Goal: Task Accomplishment & Management: Manage account settings

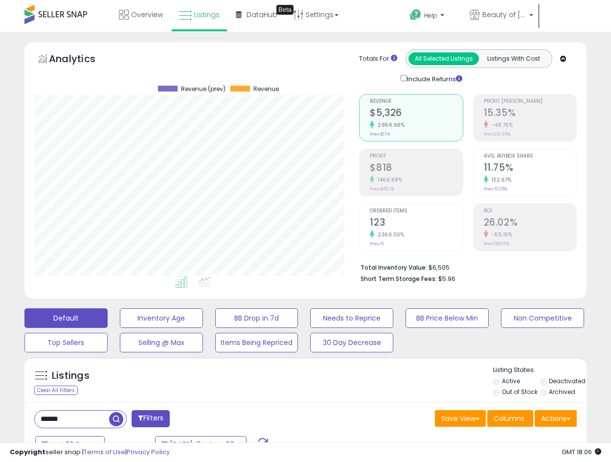
select select "**"
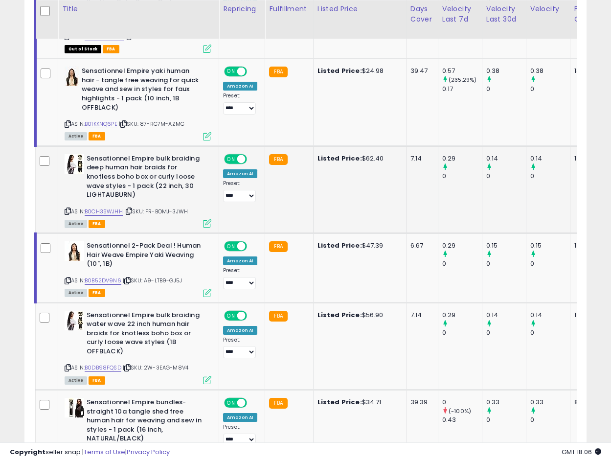
click at [205, 224] on icon at bounding box center [207, 223] width 8 height 8
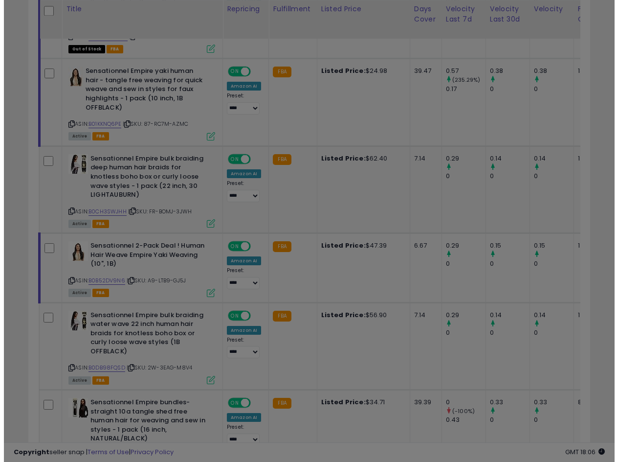
scroll to position [201, 329]
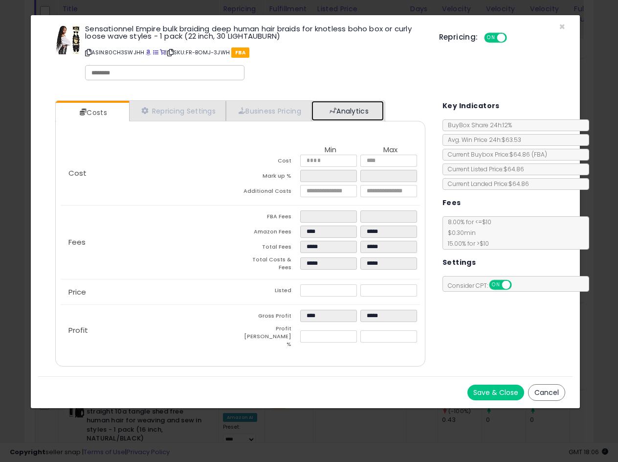
click at [350, 106] on link "Analytics" at bounding box center [348, 111] width 72 height 20
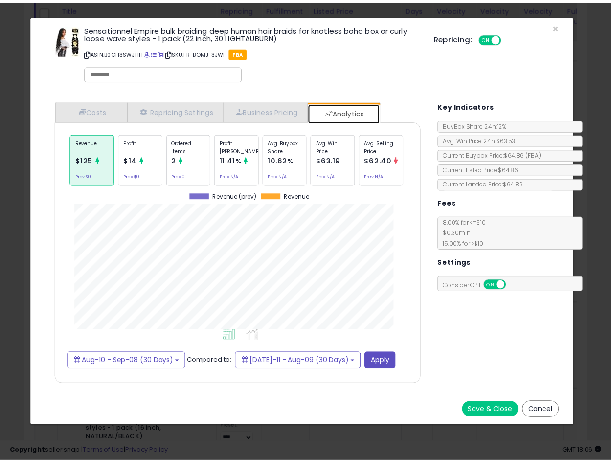
scroll to position [301, 389]
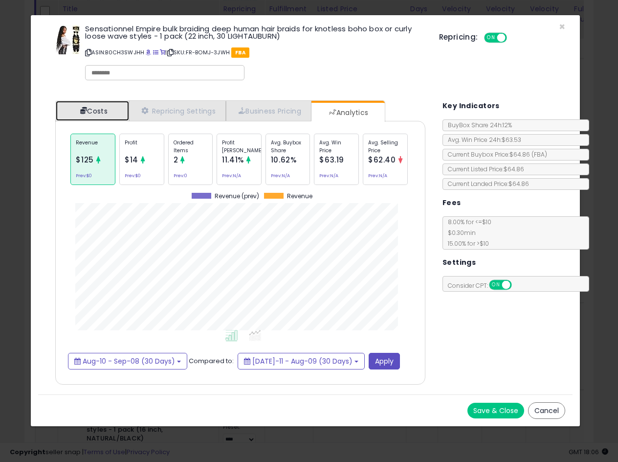
click at [100, 114] on link "Costs" at bounding box center [92, 111] width 73 height 20
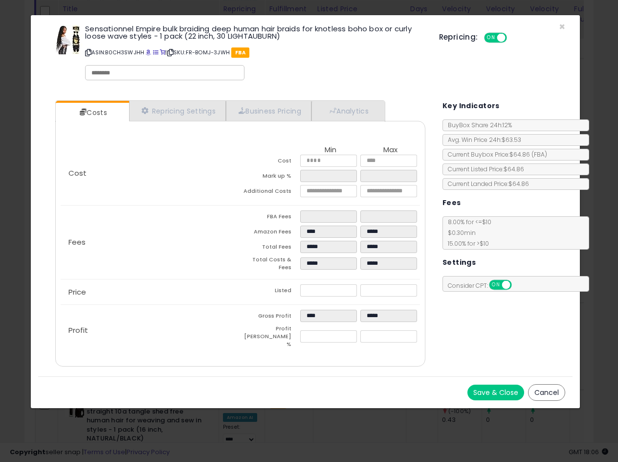
click at [238, 250] on div "Fees FBA Fees **** **** Amazon Fees **** ***** Total Fees ***** ***** Total Cos…" at bounding box center [240, 241] width 359 height 73
click at [89, 53] on icon at bounding box center [88, 52] width 6 height 5
click at [60, 41] on img at bounding box center [67, 39] width 29 height 29
drag, startPoint x: 337, startPoint y: 285, endPoint x: 185, endPoint y: 292, distance: 152.7
click at [208, 287] on div "Price Listed ***** *****" at bounding box center [240, 291] width 359 height 25
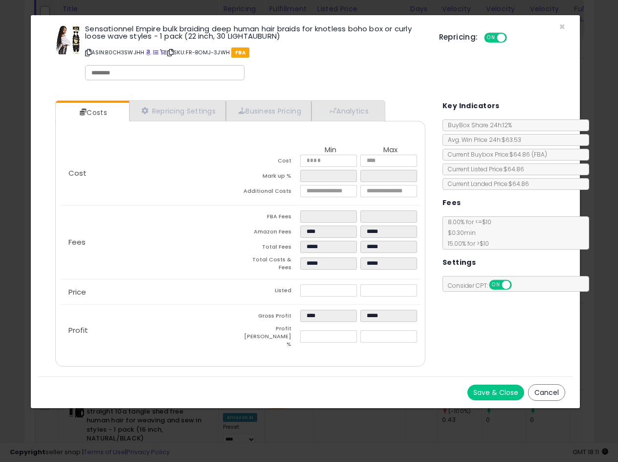
click at [183, 292] on div "Price Listed ***** *****" at bounding box center [240, 291] width 359 height 25
drag, startPoint x: 335, startPoint y: 288, endPoint x: 232, endPoint y: 283, distance: 102.8
click at [233, 283] on div "Price Listed ***** *****" at bounding box center [240, 291] width 359 height 25
click at [88, 56] on p "ASIN: B0CH3SWJHH | SKU: FR-BOMJ-3JWH FBA" at bounding box center [254, 53] width 339 height 16
click at [87, 55] on icon at bounding box center [88, 52] width 6 height 5
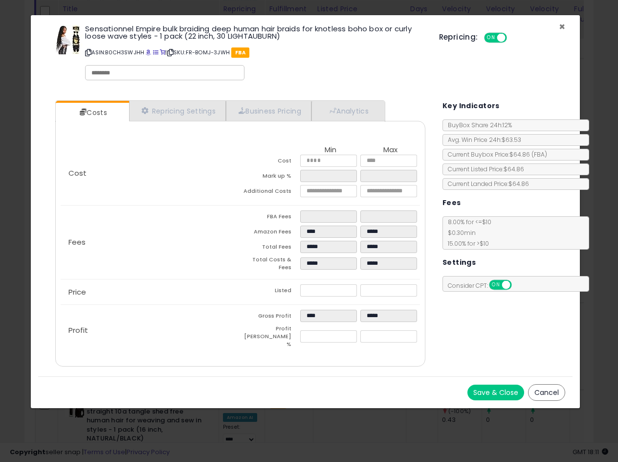
click at [561, 24] on span "×" at bounding box center [562, 27] width 6 height 14
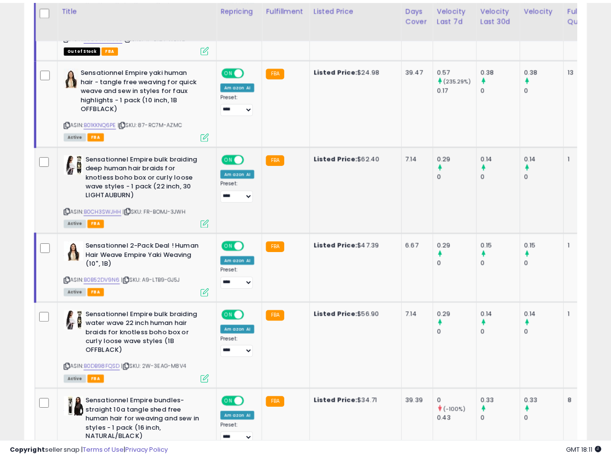
scroll to position [488883, 488759]
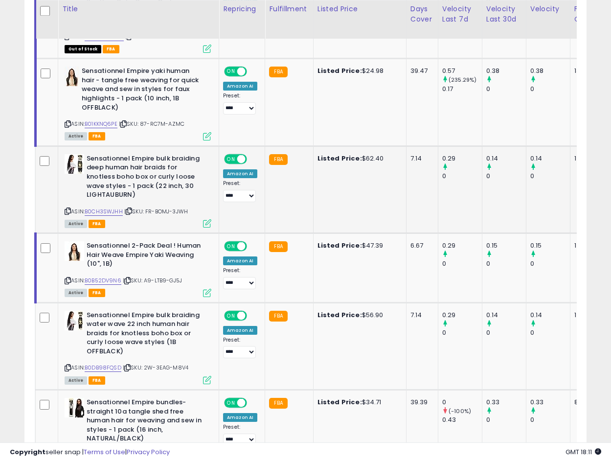
click at [389, 192] on td "Listed Price: $62.40" at bounding box center [359, 189] width 93 height 87
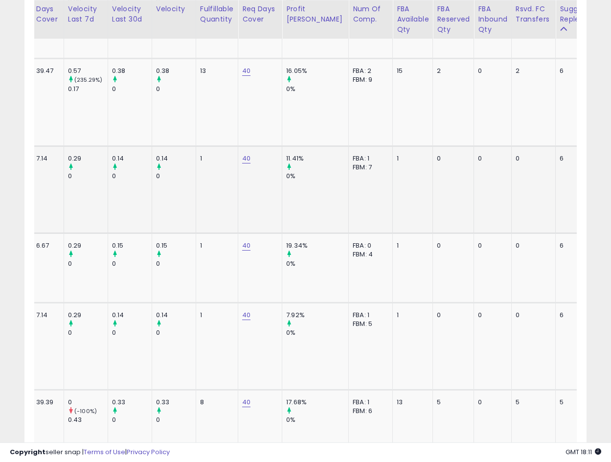
scroll to position [0, 0]
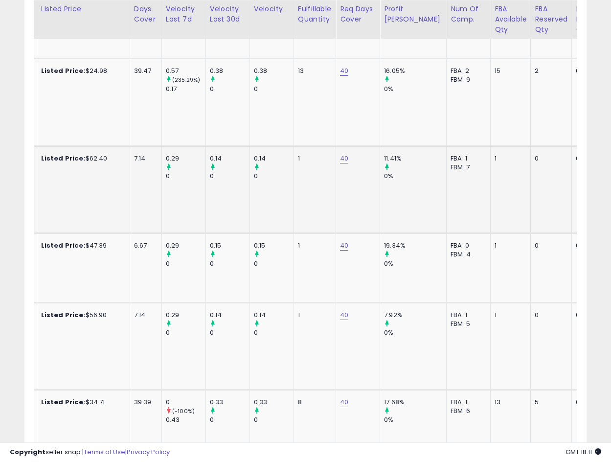
click at [447, 211] on td "FBA: 1 Low FBA: 56.91 Low FBA Back Ordered: n/a Low FBM: 56.91 Low SFP: n/a FBM…" at bounding box center [469, 189] width 44 height 87
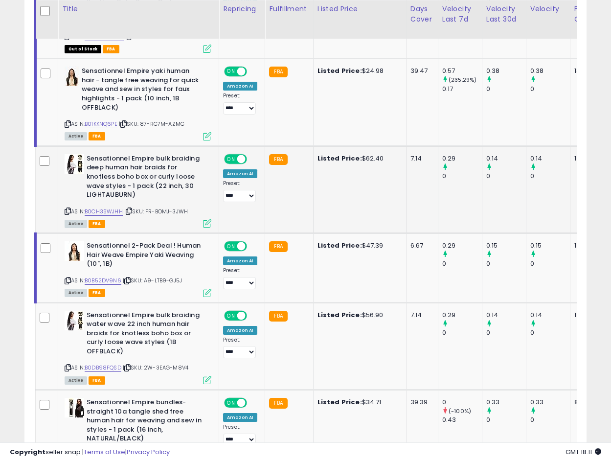
click at [134, 168] on b "Sensationnel Empire bulk braiding deep human hair braids for knotless boho box …" at bounding box center [146, 178] width 119 height 48
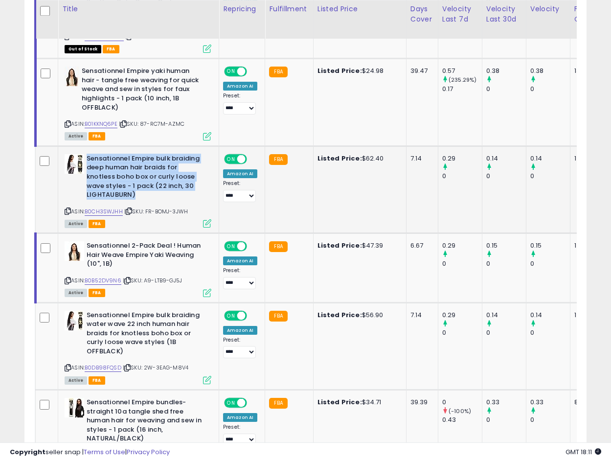
click at [134, 168] on b "Sensationnel Empire bulk braiding deep human hair braids for knotless boho box …" at bounding box center [146, 178] width 119 height 48
copy b "Sensationnel Empire bulk braiding deep human hair braids for knotless boho box …"
click at [132, 175] on b "Sensationnel Empire bulk braiding deep human hair braids for knotless boho box …" at bounding box center [146, 178] width 119 height 48
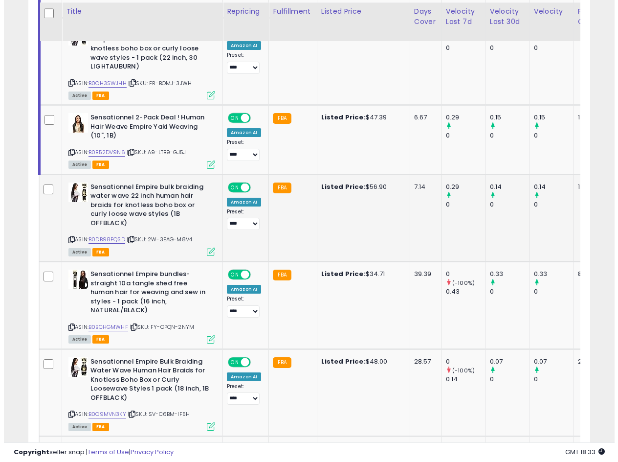
scroll to position [1537, 0]
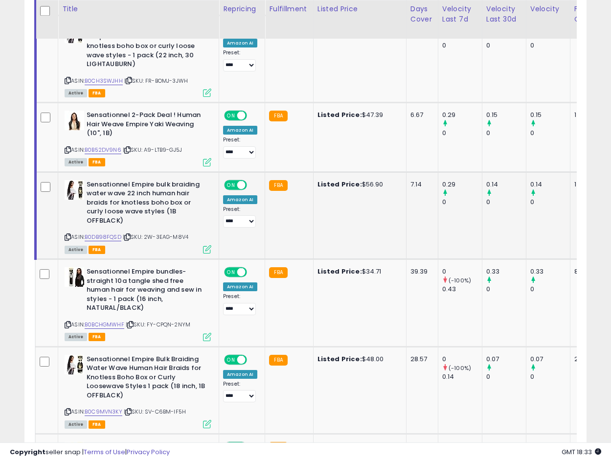
click at [124, 193] on b "Sensationnel Empire bulk braiding water wave 22 inch human hair braids for knot…" at bounding box center [146, 204] width 119 height 48
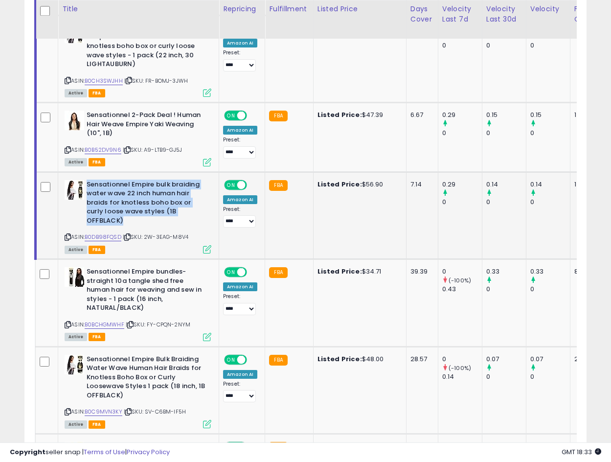
click at [124, 193] on b "Sensationnel Empire bulk braiding water wave 22 inch human hair braids for knot…" at bounding box center [146, 204] width 119 height 48
copy b "Sensationnel Empire bulk braiding water wave 22 inch human hair braids for knot…"
click at [143, 200] on b "Sensationnel Empire bulk braiding water wave 22 inch human hair braids for knot…" at bounding box center [146, 204] width 119 height 48
click at [203, 250] on icon at bounding box center [207, 249] width 8 height 8
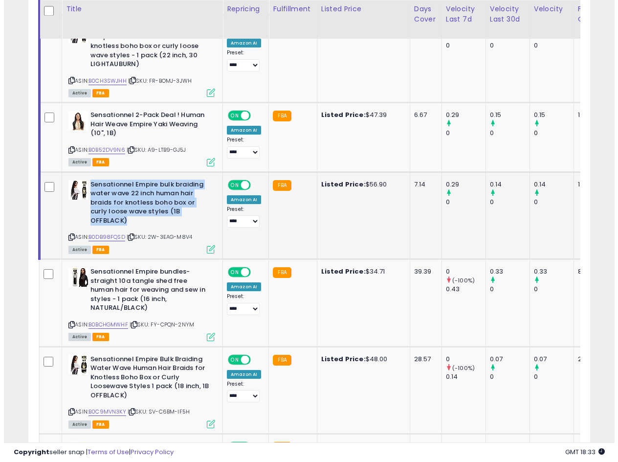
scroll to position [201, 329]
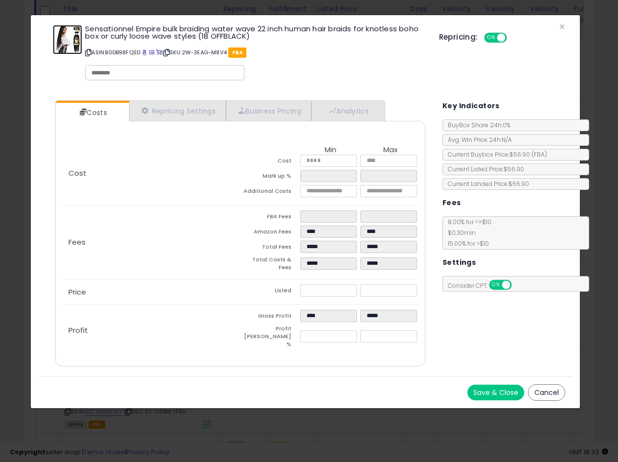
click at [67, 43] on img at bounding box center [67, 39] width 29 height 29
click at [359, 111] on link "Analytics" at bounding box center [348, 111] width 72 height 20
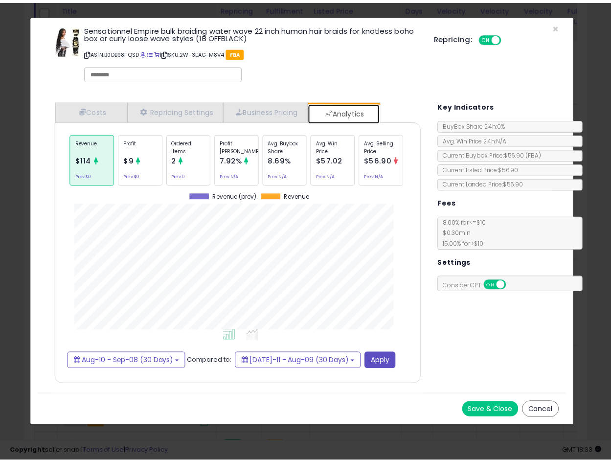
scroll to position [301, 389]
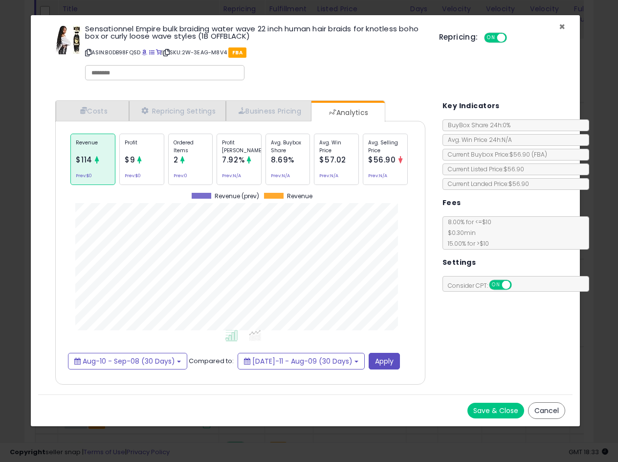
click at [562, 26] on span "×" at bounding box center [562, 27] width 6 height 14
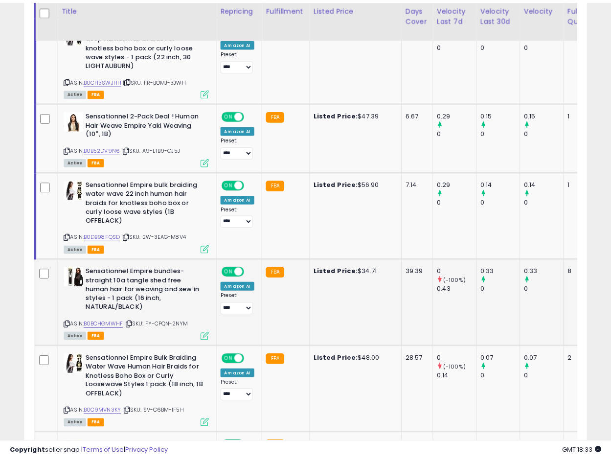
scroll to position [488883, 488759]
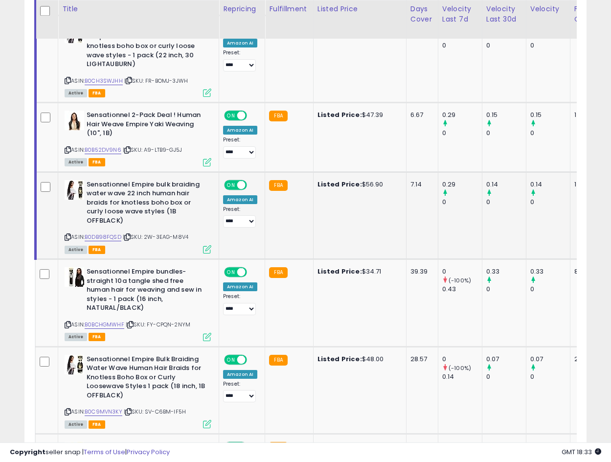
click at [128, 197] on b "Sensationnel Empire bulk braiding water wave 22 inch human hair braids for knot…" at bounding box center [146, 204] width 119 height 48
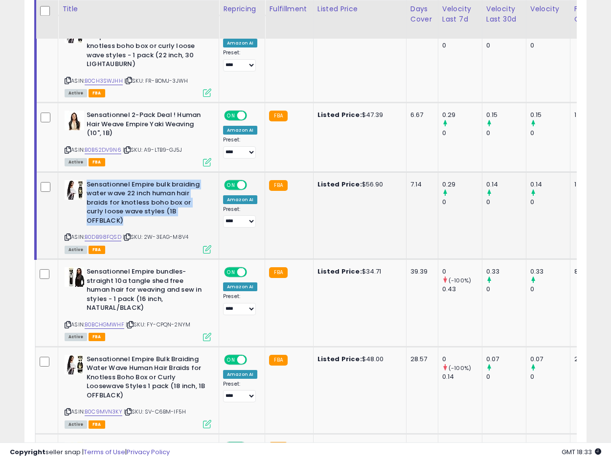
click at [125, 197] on b "Sensationnel Empire bulk braiding water wave 22 inch human hair braids for knot…" at bounding box center [146, 204] width 119 height 48
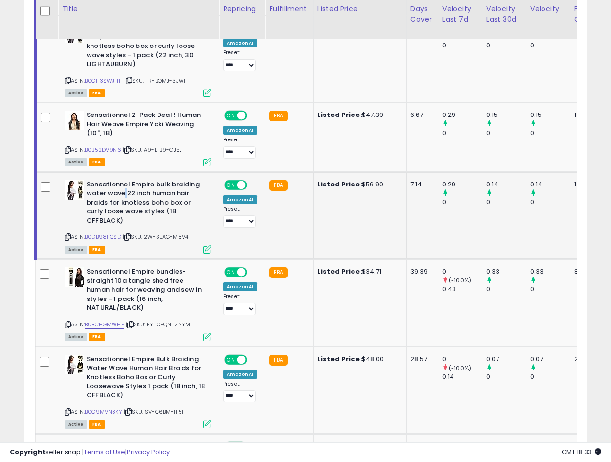
click at [125, 197] on b "Sensationnel Empire bulk braiding water wave 22 inch human hair braids for knot…" at bounding box center [146, 204] width 119 height 48
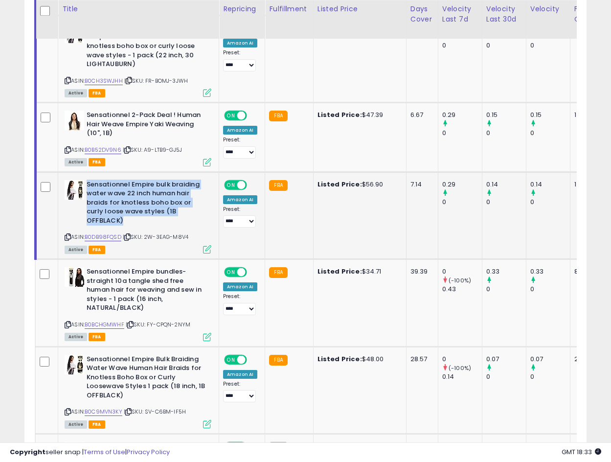
click at [125, 197] on b "Sensationnel Empire bulk braiding water wave 22 inch human hair braids for knot…" at bounding box center [146, 204] width 119 height 48
click at [72, 187] on img at bounding box center [75, 190] width 20 height 20
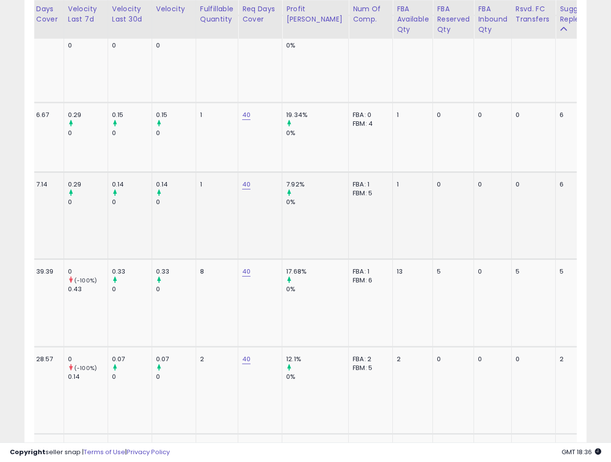
scroll to position [0, 0]
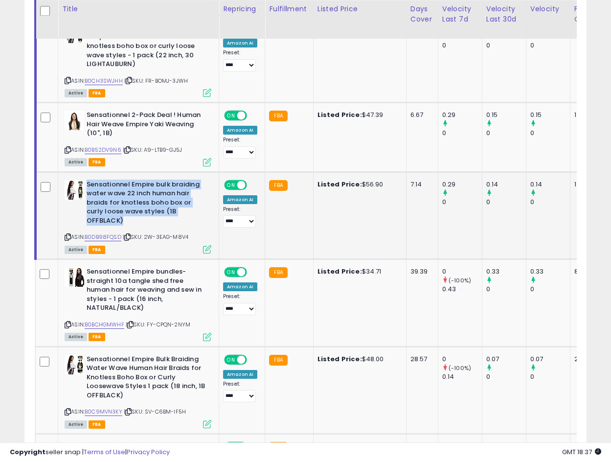
click at [121, 201] on b "Sensationnel Empire bulk braiding water wave 22 inch human hair braids for knot…" at bounding box center [146, 204] width 119 height 48
click at [67, 235] on icon at bounding box center [68, 236] width 6 height 5
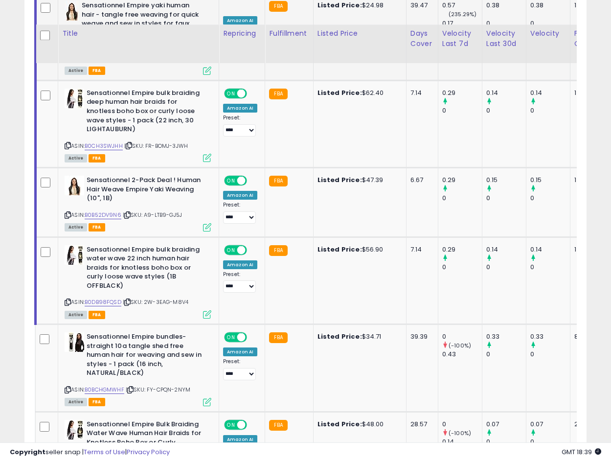
scroll to position [1667, 0]
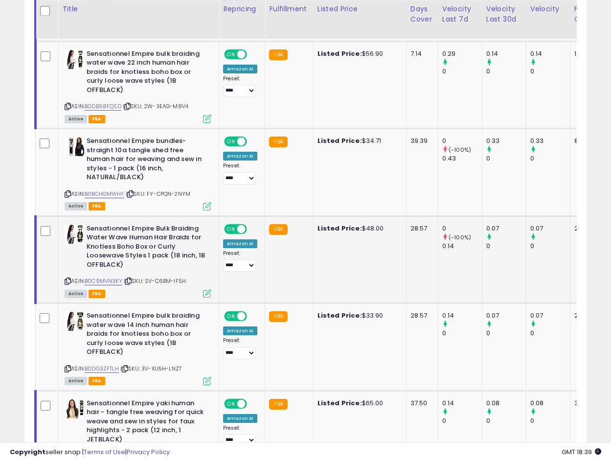
click at [125, 237] on b "Sensationnel Empire Bulk Braiding Water Wave Human Hair Braids for Knotless Boh…" at bounding box center [146, 248] width 119 height 48
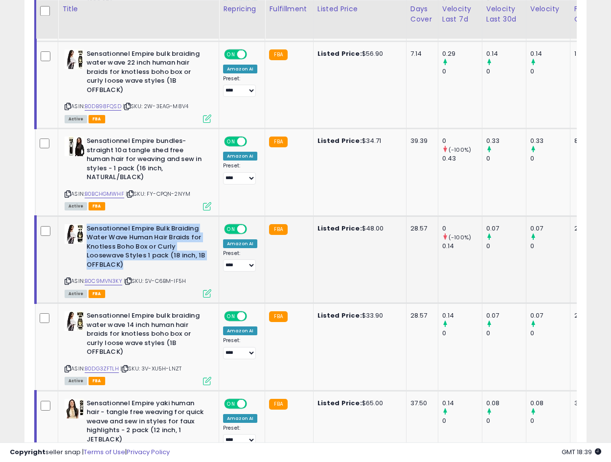
click at [125, 237] on b "Sensationnel Empire Bulk Braiding Water Wave Human Hair Braids for Knotless Boh…" at bounding box center [146, 248] width 119 height 48
copy b "Sensationnel Empire Bulk Braiding Water Wave Human Hair Braids for Knotless Boh…"
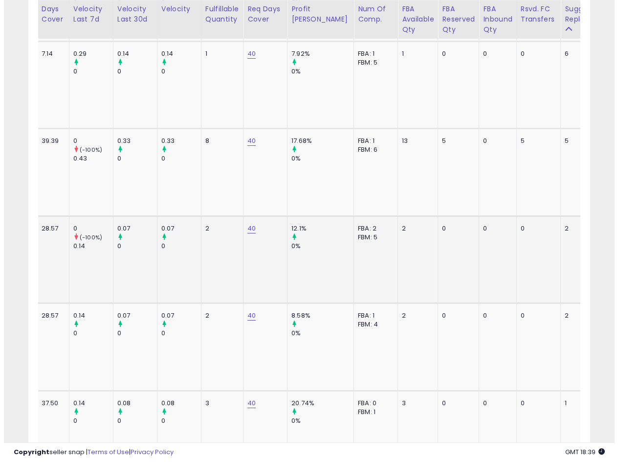
scroll to position [0, 0]
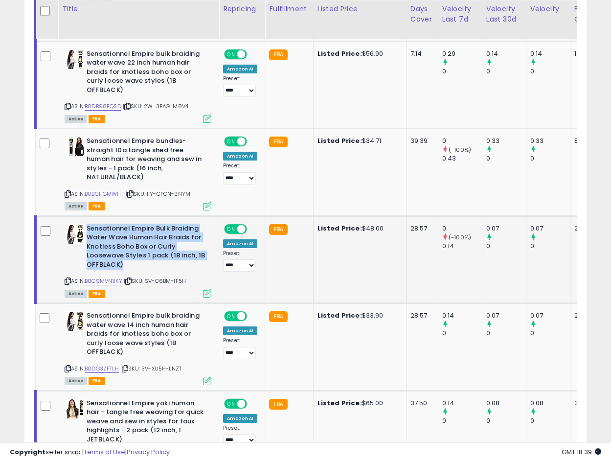
click at [66, 282] on icon at bounding box center [68, 280] width 6 height 5
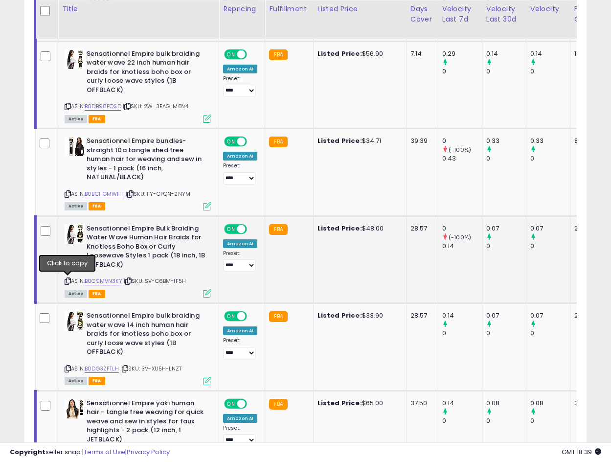
click at [66, 281] on icon at bounding box center [68, 280] width 6 height 5
click at [206, 292] on icon at bounding box center [207, 293] width 8 height 8
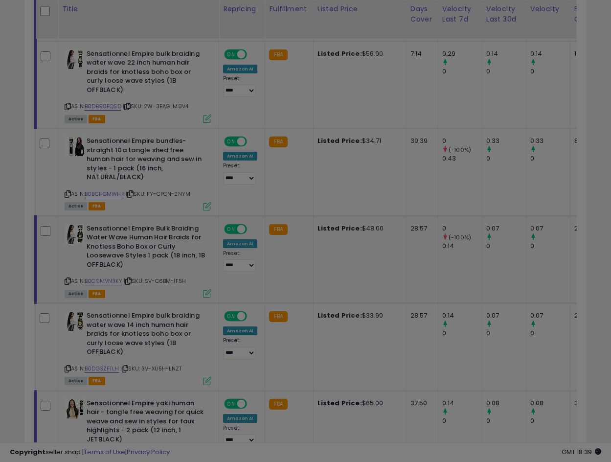
scroll to position [201, 329]
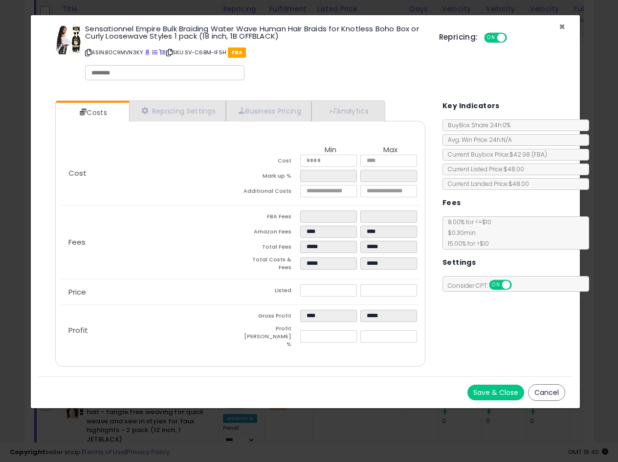
drag, startPoint x: 561, startPoint y: 27, endPoint x: 557, endPoint y: 34, distance: 8.4
click at [561, 27] on span "×" at bounding box center [562, 27] width 6 height 14
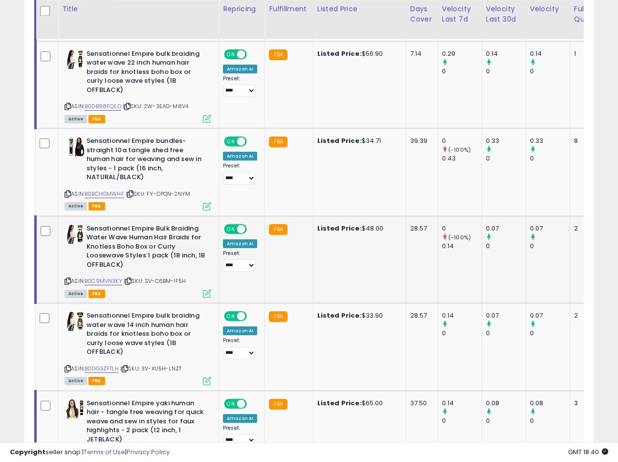
scroll to position [488883, 488759]
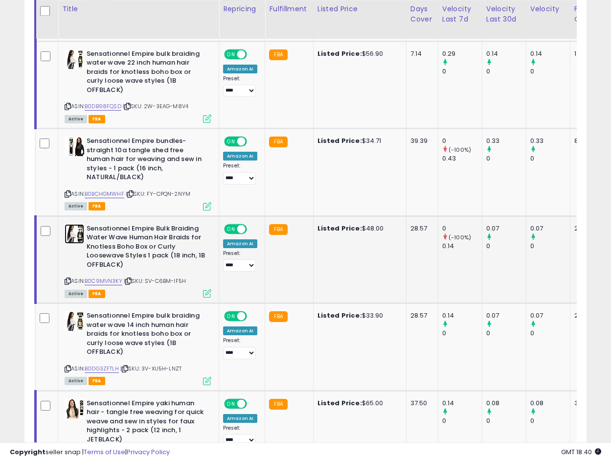
click at [76, 232] on img at bounding box center [75, 234] width 20 height 20
click at [210, 297] on icon at bounding box center [207, 293] width 8 height 8
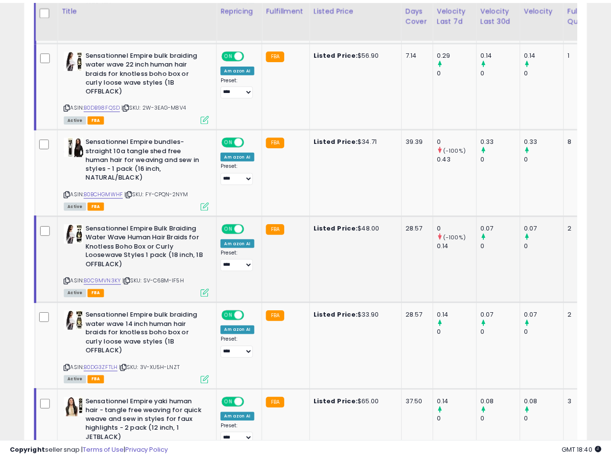
scroll to position [201, 329]
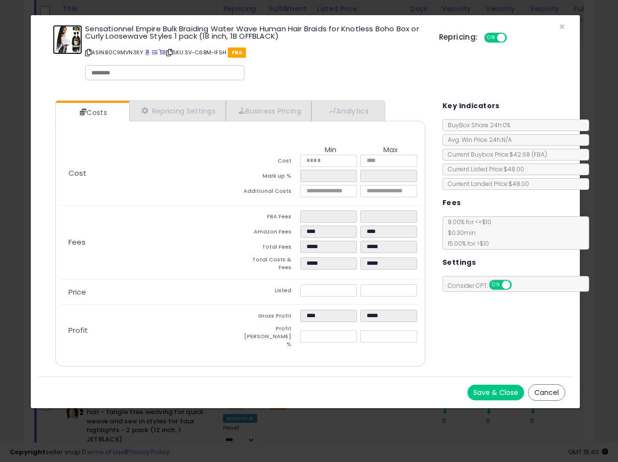
click at [63, 45] on img at bounding box center [67, 39] width 29 height 29
click at [560, 26] on span "×" at bounding box center [562, 27] width 6 height 14
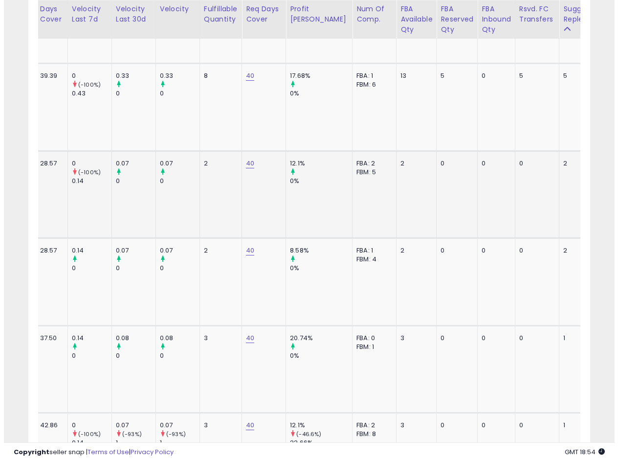
scroll to position [0, 0]
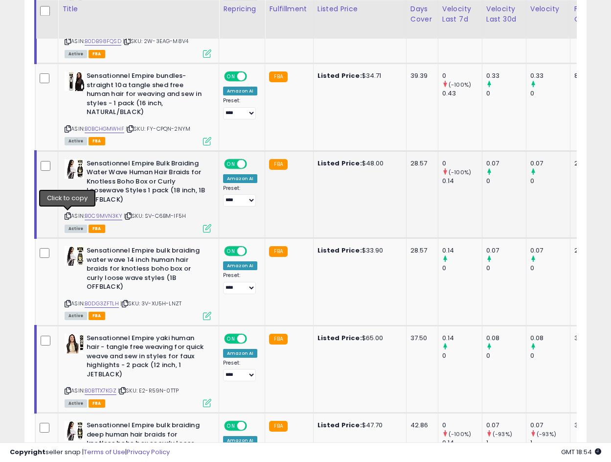
click at [69, 216] on icon at bounding box center [68, 215] width 6 height 5
click at [206, 232] on icon at bounding box center [207, 228] width 8 height 8
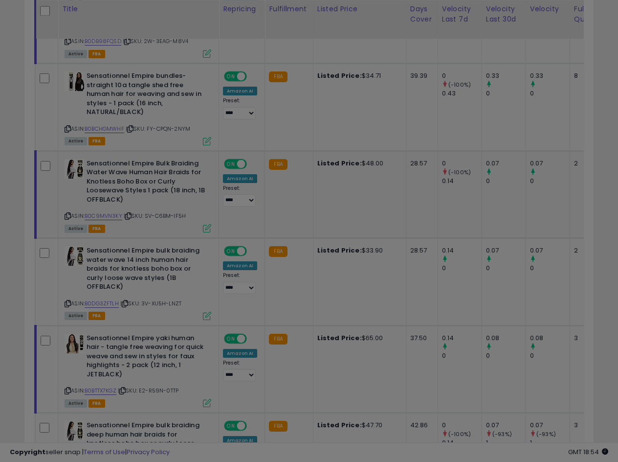
scroll to position [201, 329]
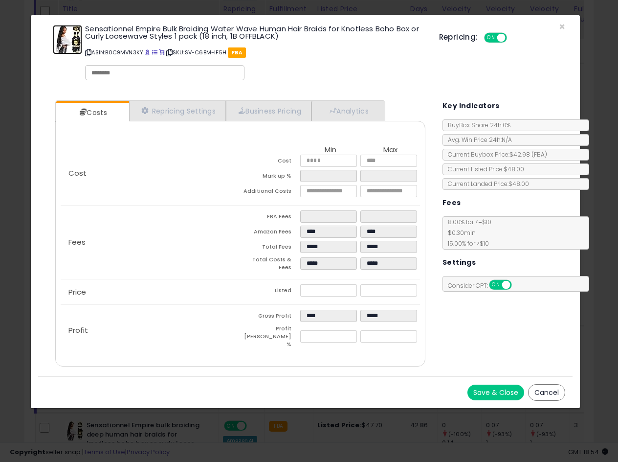
click at [70, 43] on img at bounding box center [67, 39] width 29 height 29
click at [353, 110] on link "Analytics" at bounding box center [348, 111] width 72 height 20
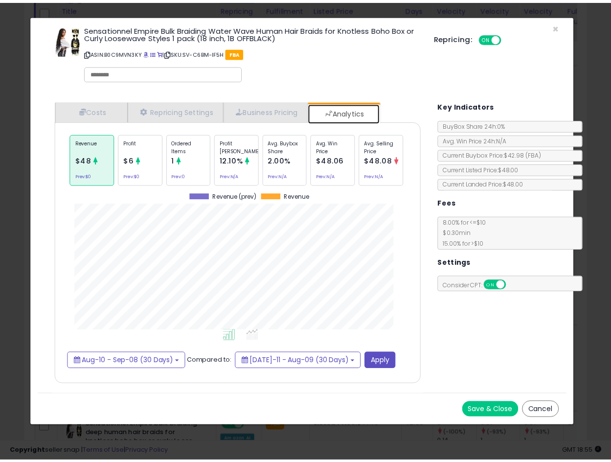
scroll to position [301, 389]
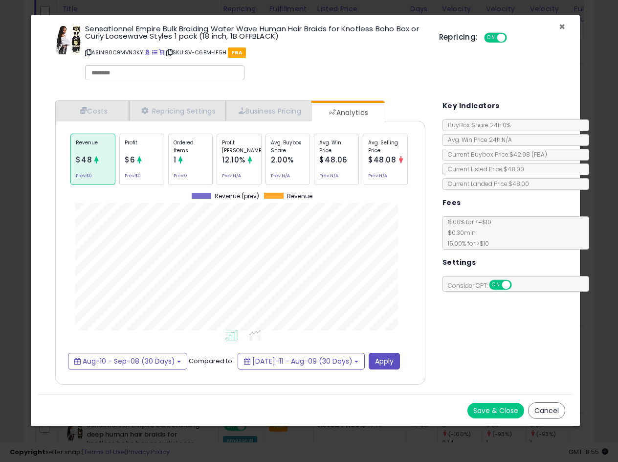
click at [562, 25] on span "×" at bounding box center [562, 27] width 6 height 14
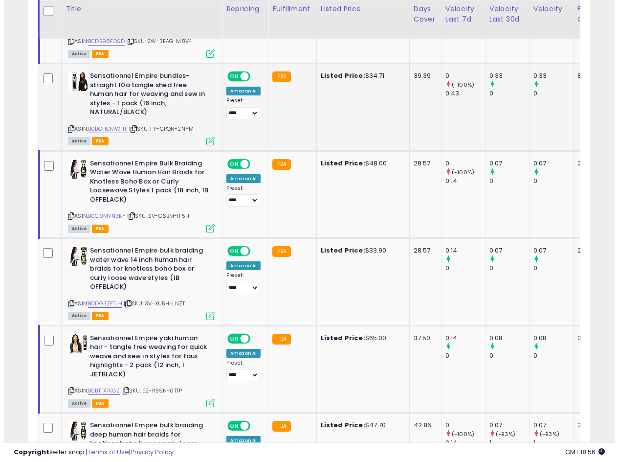
scroll to position [0, 0]
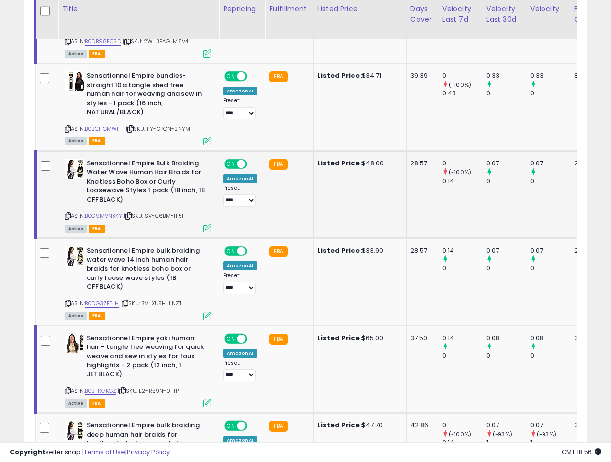
click at [203, 228] on icon at bounding box center [207, 228] width 8 height 8
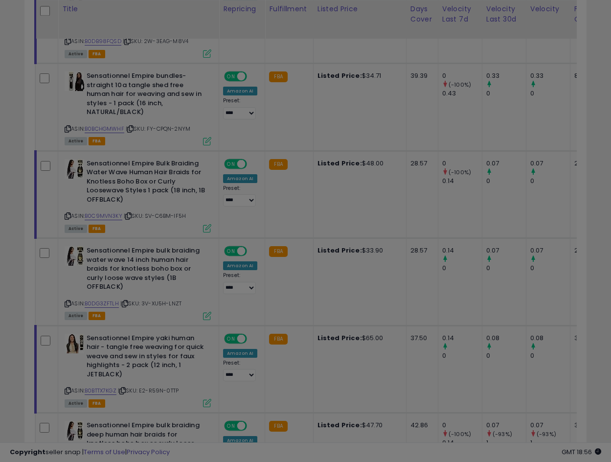
scroll to position [201, 329]
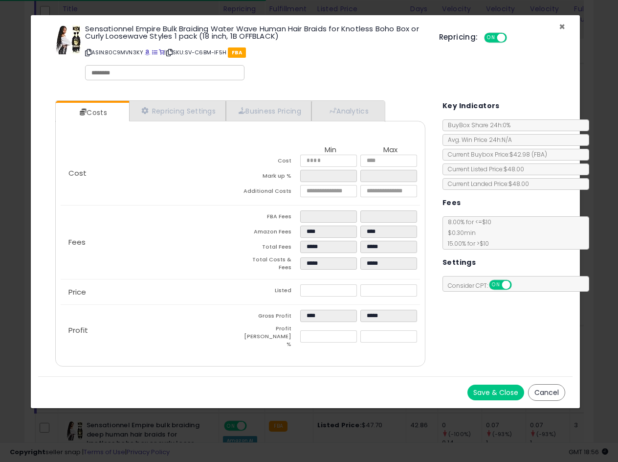
click at [561, 24] on span "×" at bounding box center [562, 27] width 6 height 14
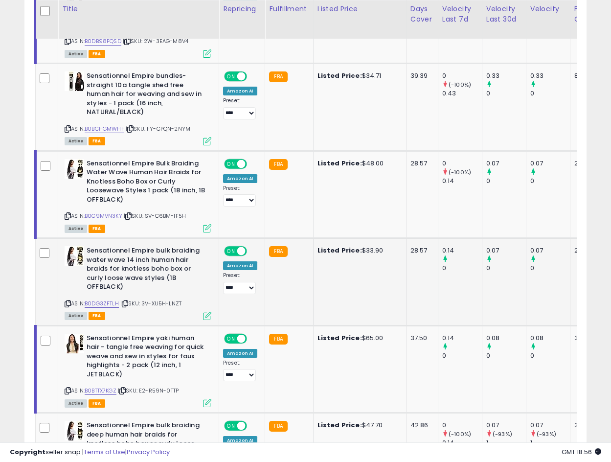
click at [36, 256] on td at bounding box center [47, 281] width 22 height 87
click at [137, 266] on b "Sensationnel Empire bulk braiding water wave 14 inch human hair braids for knot…" at bounding box center [146, 270] width 119 height 48
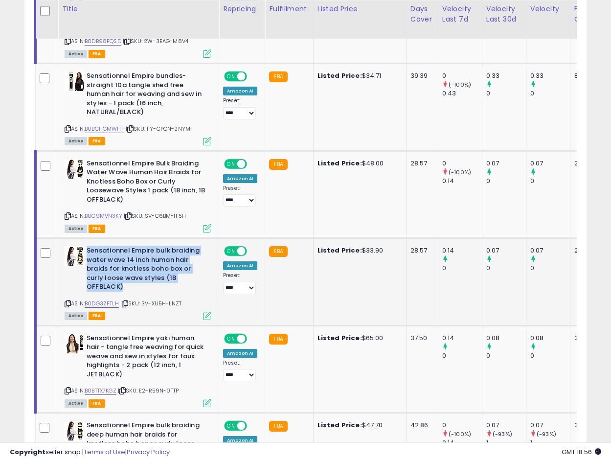
click at [137, 266] on b "Sensationnel Empire bulk braiding water wave 14 inch human hair braids for knot…" at bounding box center [146, 270] width 119 height 48
copy b "Sensationnel Empire bulk braiding water wave 14 inch human hair braids for knot…"
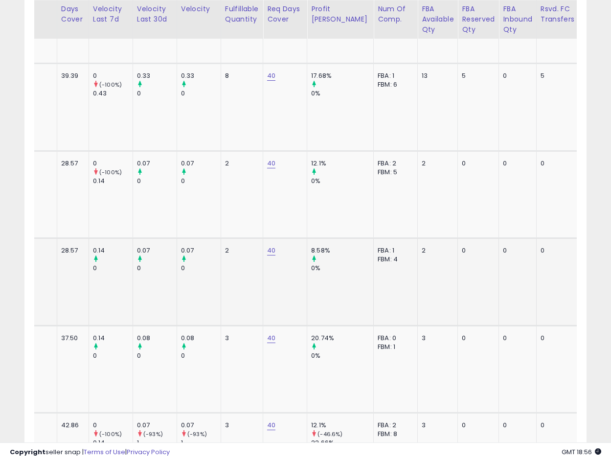
scroll to position [0, 349]
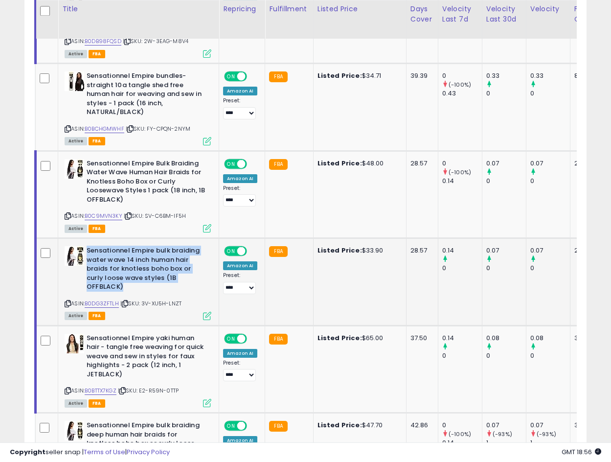
click at [69, 305] on icon at bounding box center [68, 303] width 6 height 5
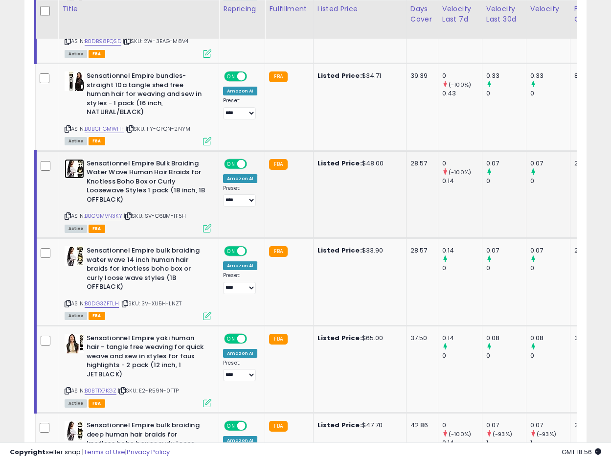
click at [74, 173] on img at bounding box center [75, 169] width 20 height 20
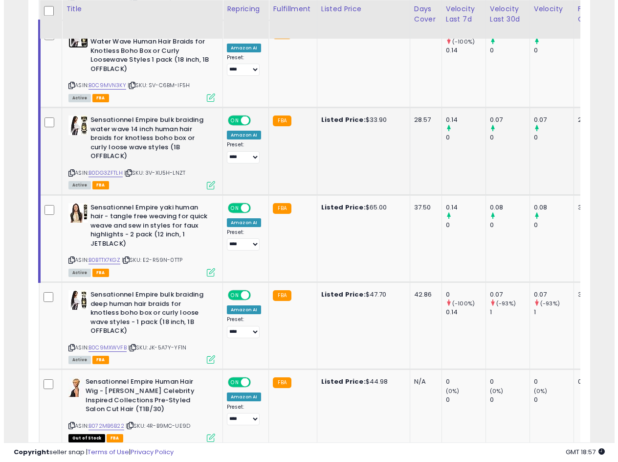
scroll to position [1797, 0]
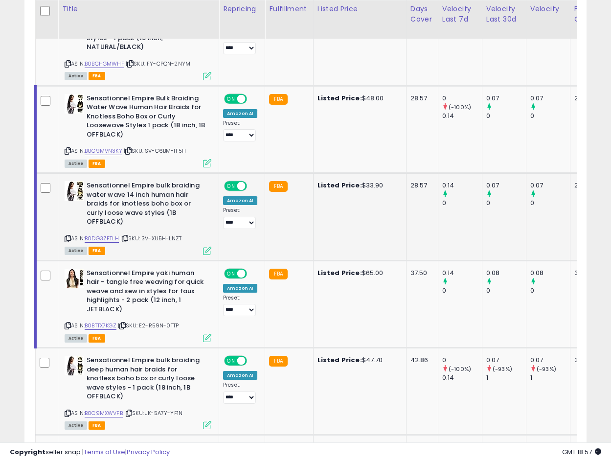
click at [134, 209] on b "Sensationnel Empire bulk braiding water wave 14 inch human hair braids for knot…" at bounding box center [146, 205] width 119 height 48
click at [113, 196] on b "Sensationnel Empire bulk braiding water wave 14 inch human hair braids for knot…" at bounding box center [146, 205] width 119 height 48
click at [68, 239] on icon at bounding box center [68, 238] width 6 height 5
click at [125, 211] on b "Sensationnel Empire bulk braiding water wave 14 inch human hair braids for knot…" at bounding box center [146, 205] width 119 height 48
click at [208, 251] on icon at bounding box center [207, 250] width 8 height 8
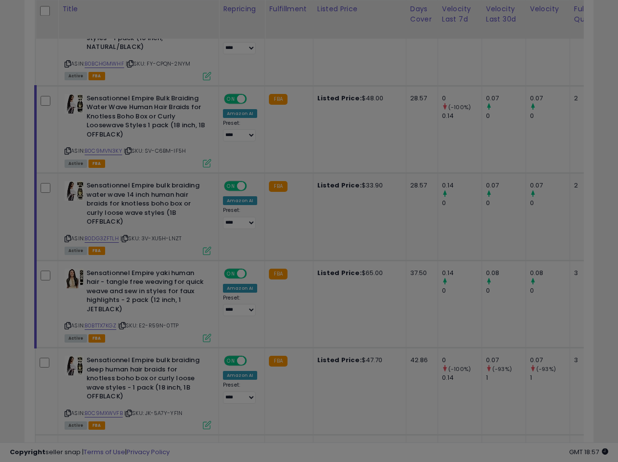
scroll to position [201, 329]
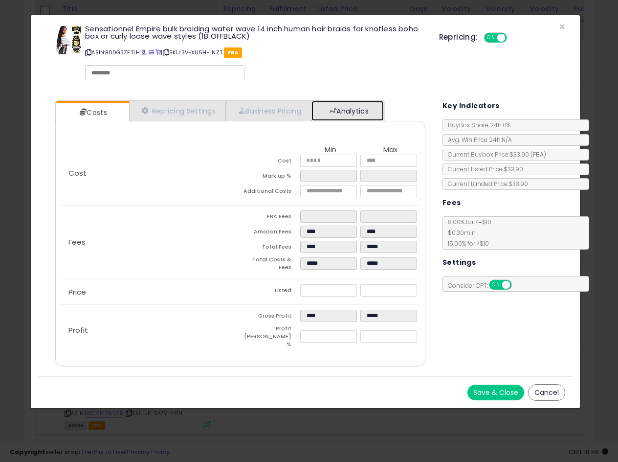
click at [365, 111] on link "Analytics" at bounding box center [348, 111] width 72 height 20
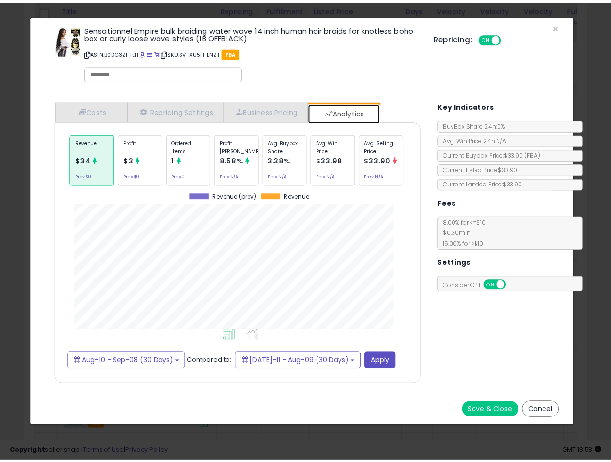
scroll to position [301, 389]
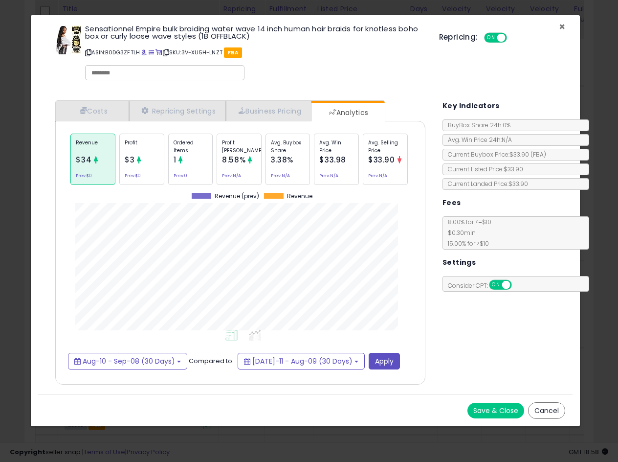
click at [560, 29] on span "×" at bounding box center [562, 27] width 6 height 14
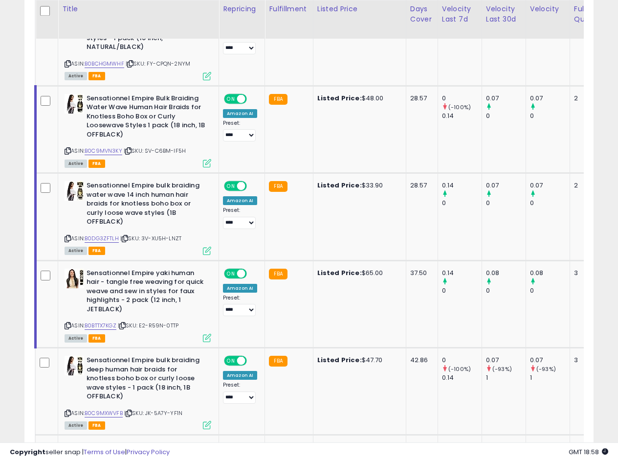
scroll to position [488883, 488759]
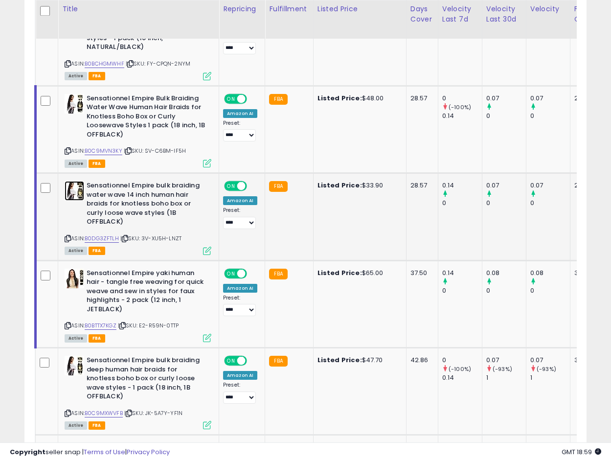
click at [71, 190] on img at bounding box center [75, 191] width 20 height 20
click at [205, 250] on icon at bounding box center [207, 250] width 8 height 8
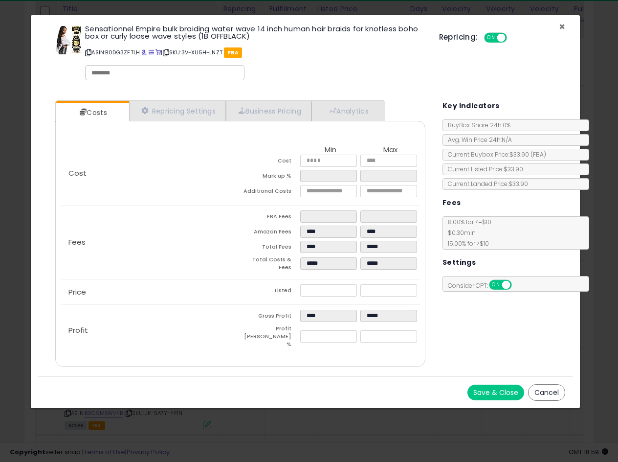
click at [561, 25] on span "×" at bounding box center [562, 27] width 6 height 14
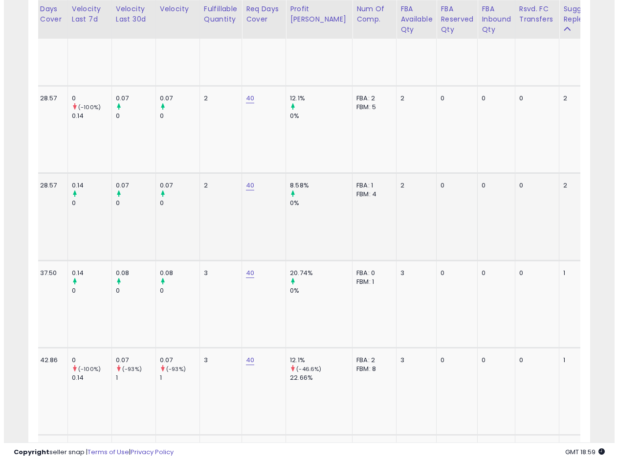
scroll to position [0, 0]
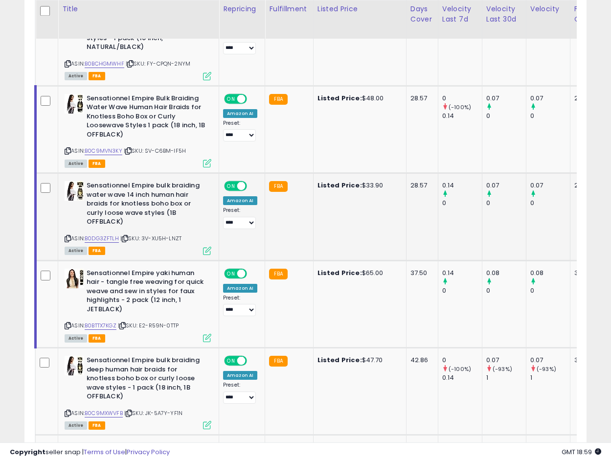
click at [205, 246] on icon at bounding box center [207, 250] width 8 height 8
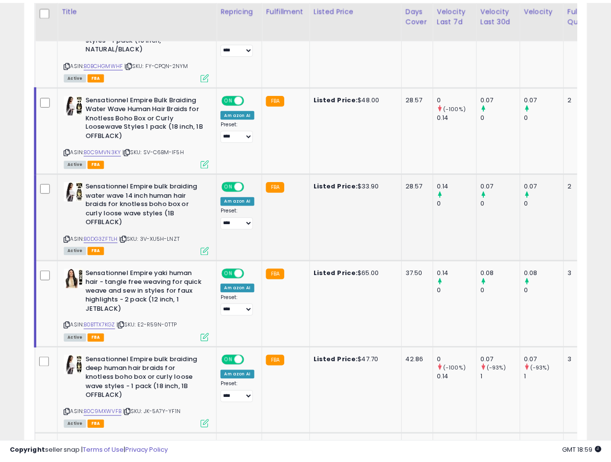
scroll to position [201, 329]
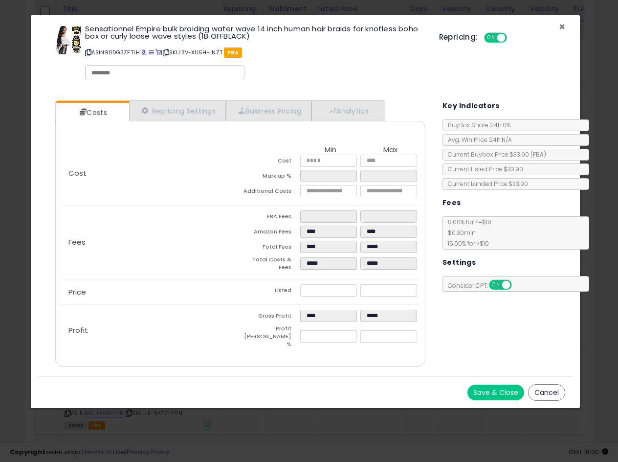
click at [562, 27] on span "×" at bounding box center [562, 27] width 6 height 14
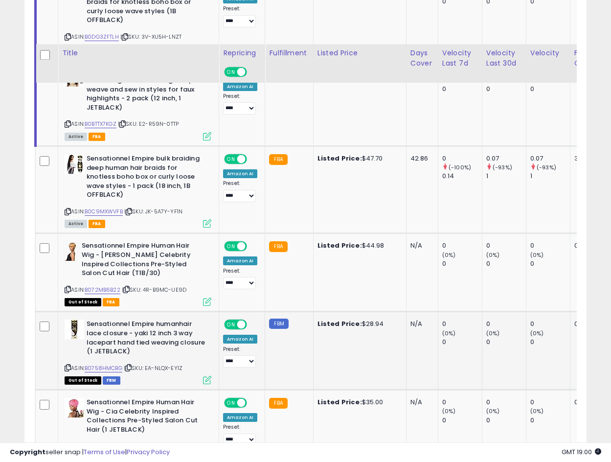
scroll to position [2059, 0]
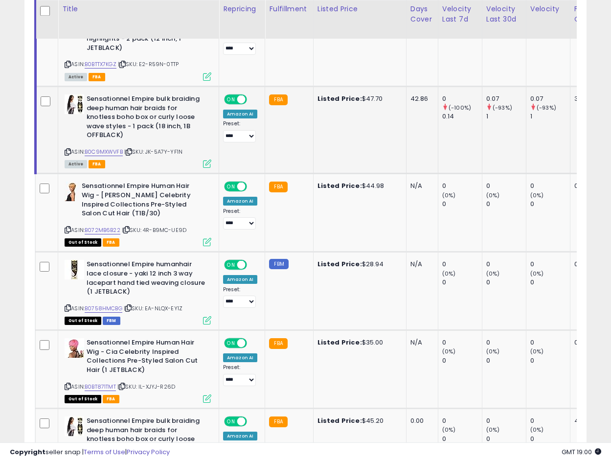
click at [142, 110] on b "Sensationnel Empire bulk braiding deep human hair braids for knotless boho box …" at bounding box center [146, 118] width 119 height 48
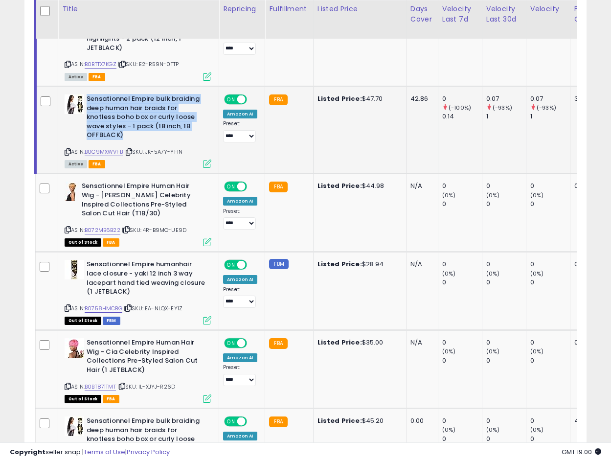
click at [142, 110] on b "Sensationnel Empire bulk braiding deep human hair braids for knotless boho box …" at bounding box center [146, 118] width 119 height 48
copy b "Sensationnel Empire bulk braiding deep human hair braids for knotless boho box …"
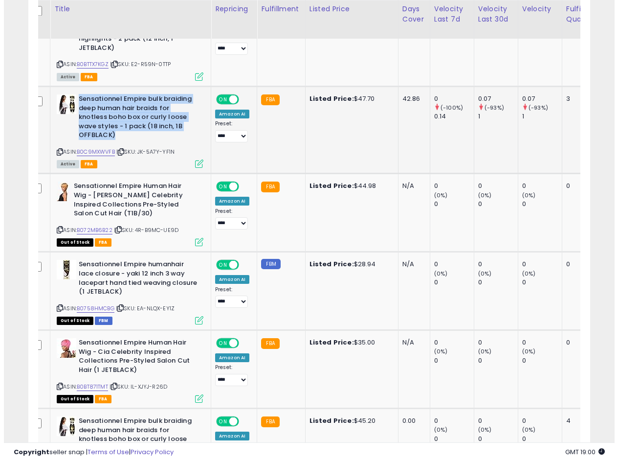
scroll to position [0, 7]
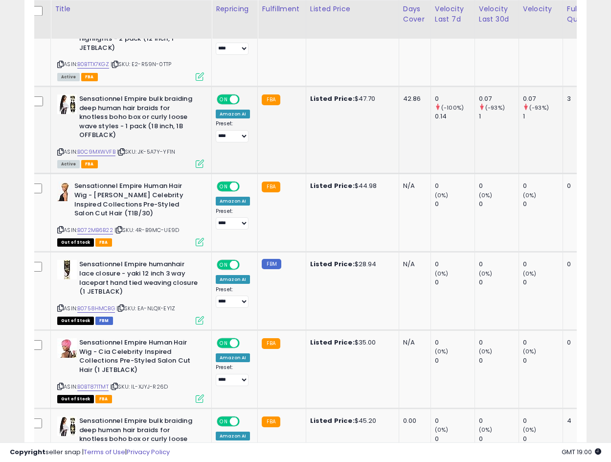
click at [197, 165] on icon at bounding box center [200, 163] width 8 height 8
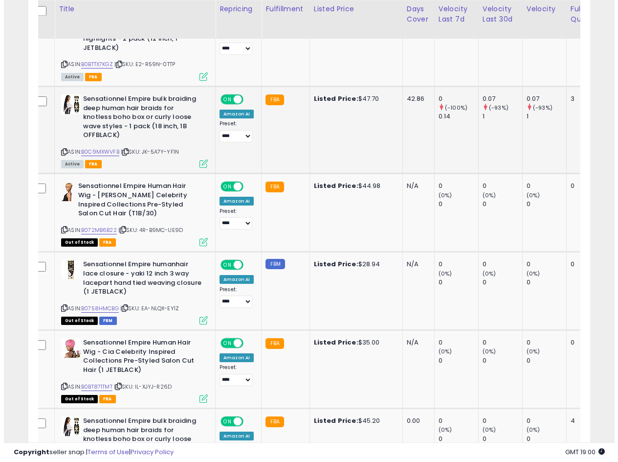
scroll to position [201, 329]
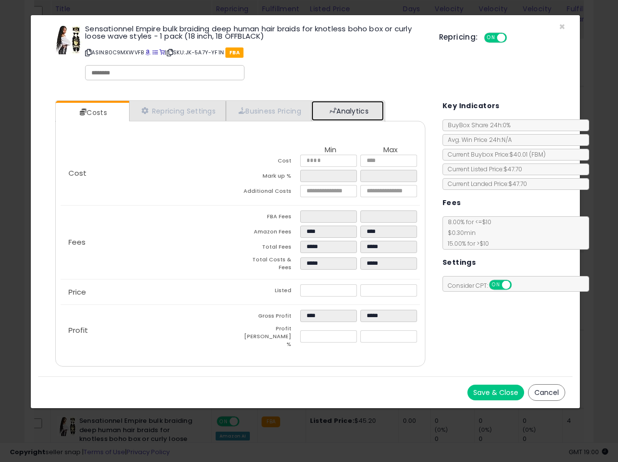
click at [369, 110] on link "Analytics" at bounding box center [348, 111] width 72 height 20
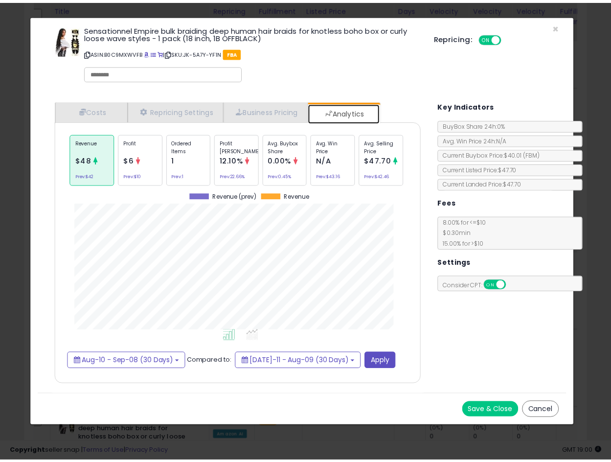
scroll to position [301, 389]
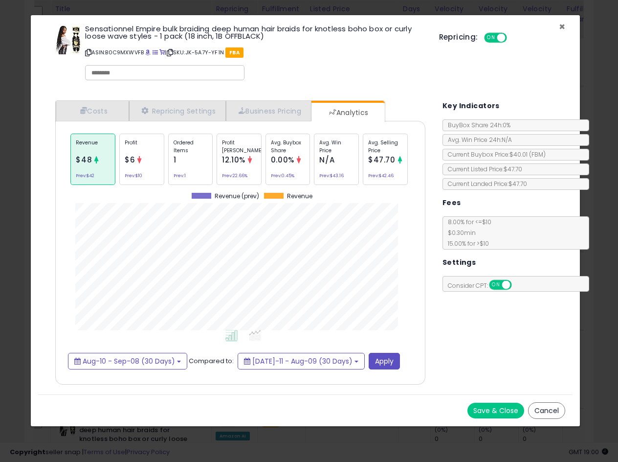
click at [565, 23] on span "×" at bounding box center [562, 27] width 6 height 14
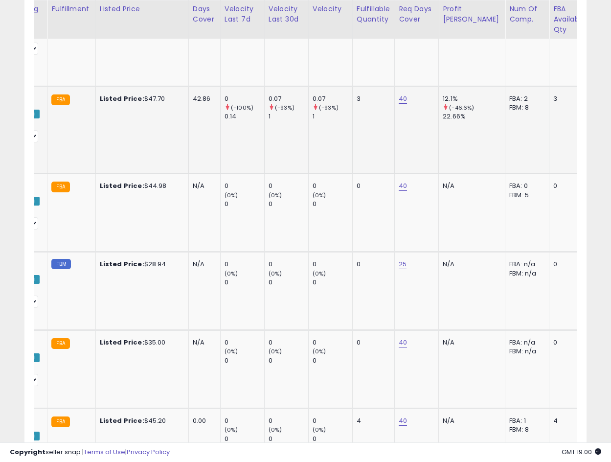
scroll to position [0, 373]
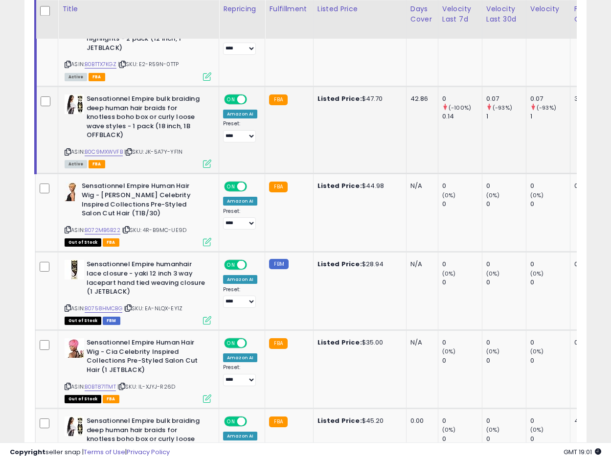
click at [204, 166] on icon at bounding box center [207, 163] width 8 height 8
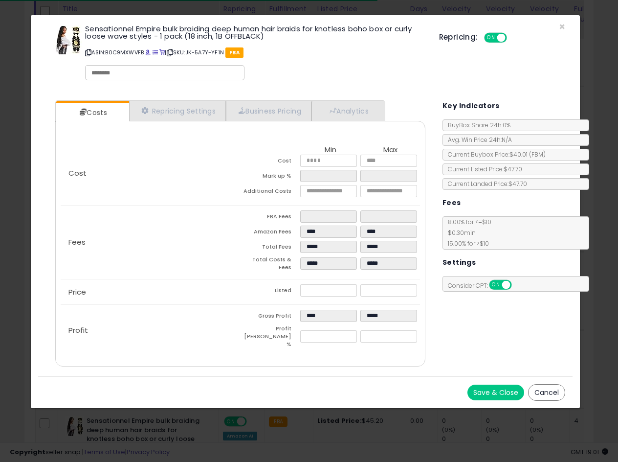
click at [79, 42] on div "Sensationnel Empire bulk braiding deep human hair braids for knotless boho box …" at bounding box center [255, 53] width 354 height 63
click at [64, 41] on img at bounding box center [67, 39] width 29 height 29
click at [563, 26] on span "×" at bounding box center [562, 27] width 6 height 14
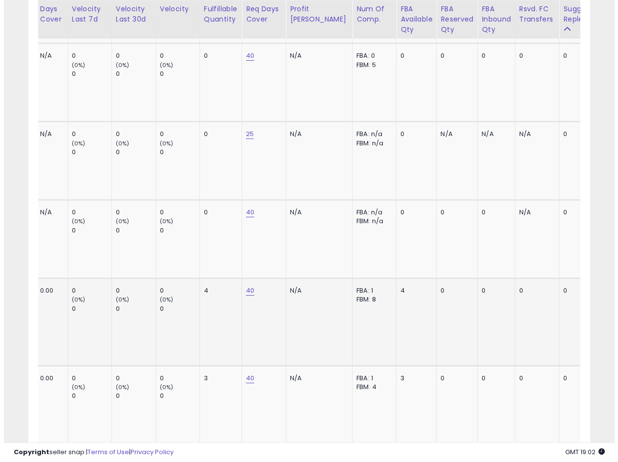
scroll to position [0, 0]
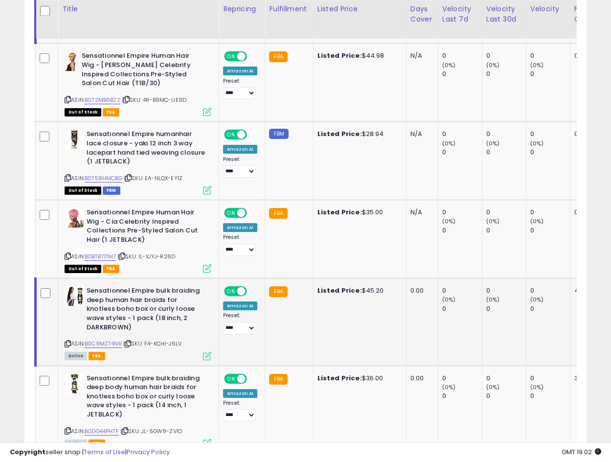
click at [208, 355] on icon at bounding box center [207, 356] width 8 height 8
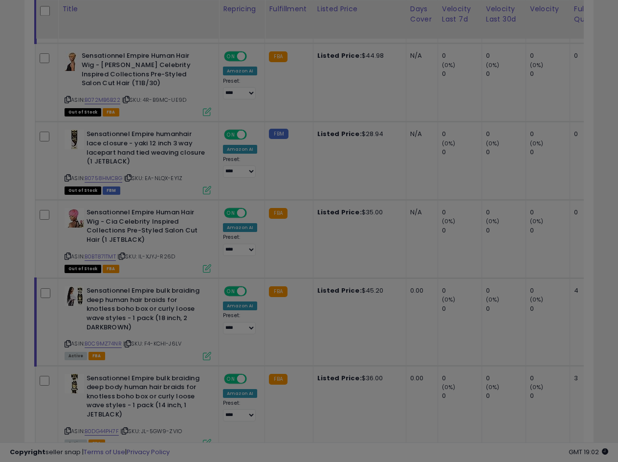
scroll to position [201, 329]
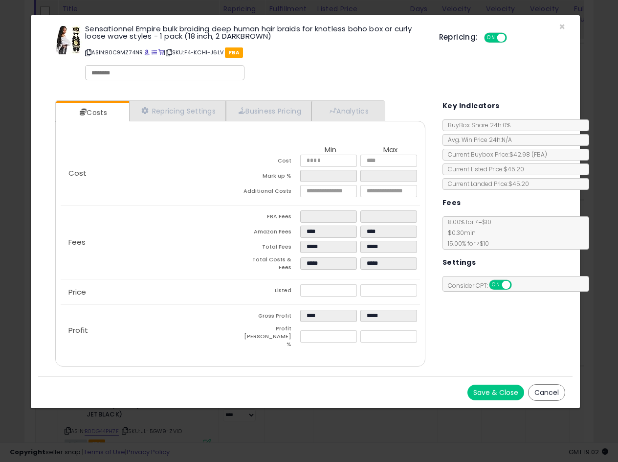
click at [89, 53] on icon at bounding box center [88, 52] width 6 height 5
drag, startPoint x: 358, startPoint y: 117, endPoint x: 352, endPoint y: 118, distance: 6.4
click at [358, 117] on link "Analytics" at bounding box center [348, 111] width 72 height 20
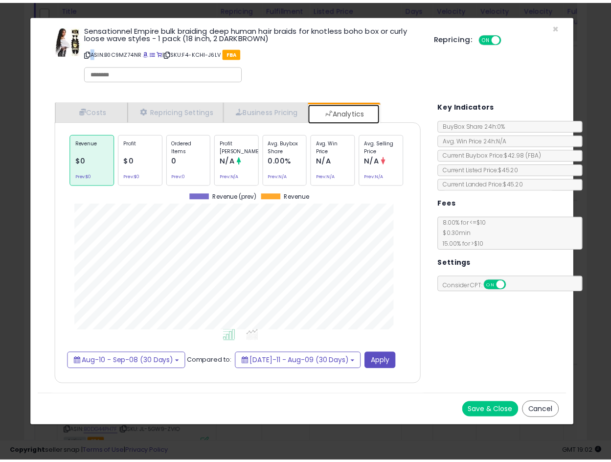
scroll to position [301, 389]
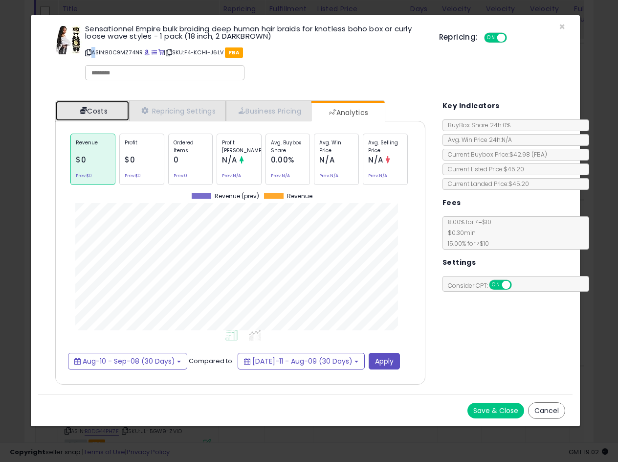
drag, startPoint x: 104, startPoint y: 110, endPoint x: 195, endPoint y: 104, distance: 91.1
click at [106, 110] on link "Costs" at bounding box center [92, 111] width 73 height 20
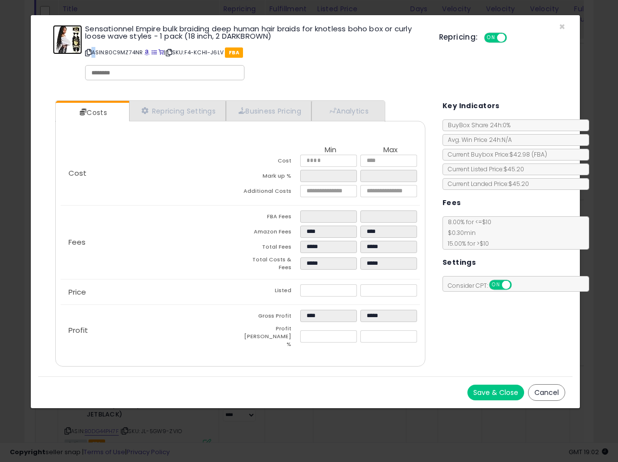
click at [66, 39] on img at bounding box center [67, 39] width 29 height 29
click at [562, 24] on span "×" at bounding box center [562, 27] width 6 height 14
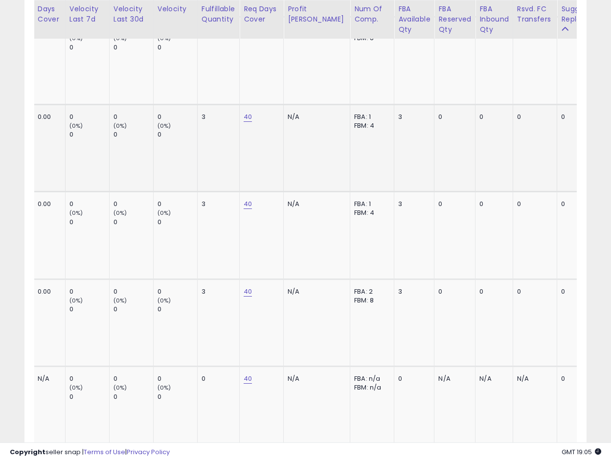
scroll to position [0, 0]
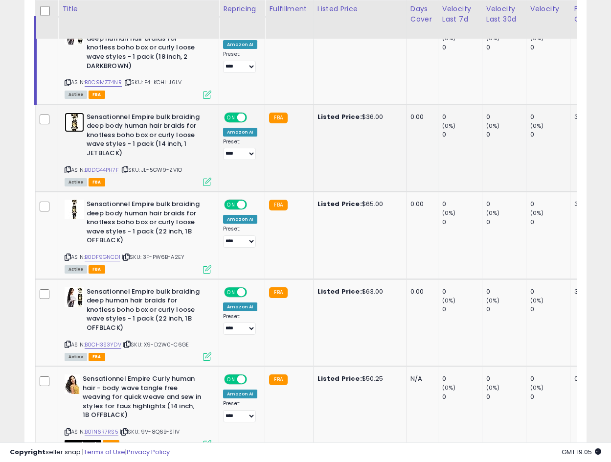
click at [75, 121] on img at bounding box center [75, 122] width 20 height 20
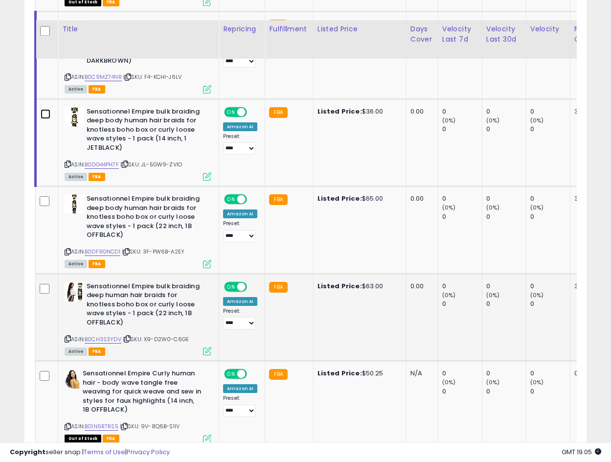
scroll to position [2515, 0]
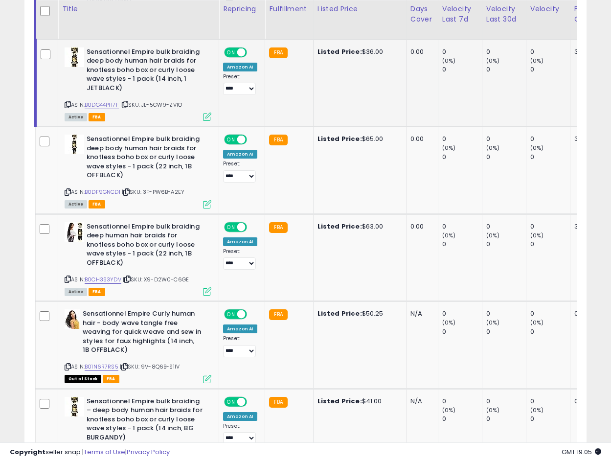
click at [68, 102] on icon at bounding box center [68, 104] width 6 height 5
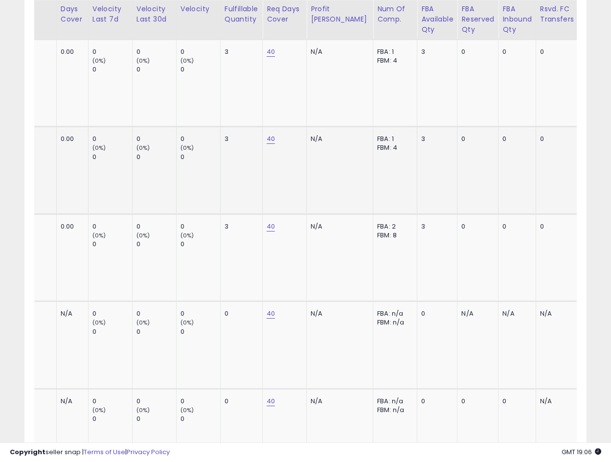
scroll to position [0, 0]
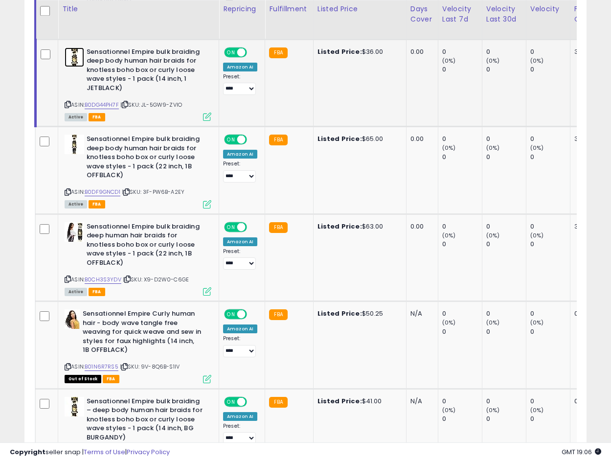
click at [74, 57] on img at bounding box center [75, 57] width 20 height 20
click at [121, 161] on b "Sensationnel Empire bulk braiding deep body human hair braids for knotless boho…" at bounding box center [146, 158] width 119 height 48
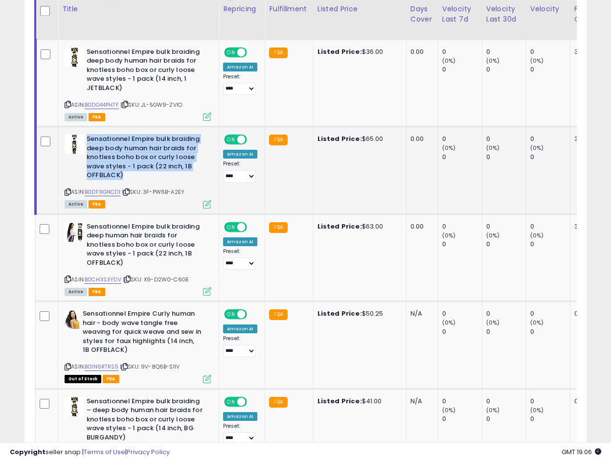
copy b "Sensationnel Empire bulk braiding deep body human hair braids for knotless boho…"
click at [66, 191] on icon at bounding box center [68, 191] width 6 height 5
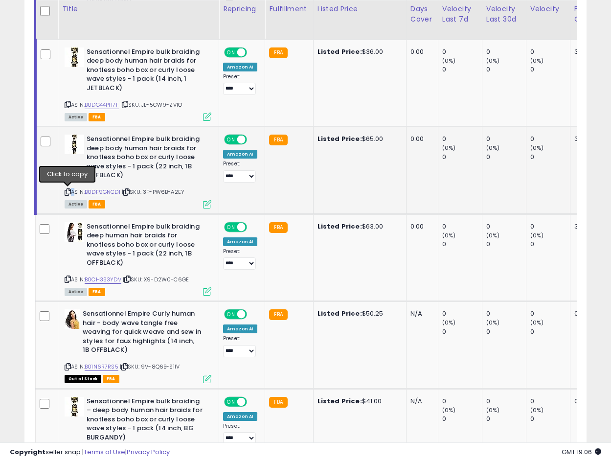
click at [66, 191] on icon at bounding box center [68, 191] width 6 height 5
click at [69, 278] on icon at bounding box center [68, 278] width 6 height 5
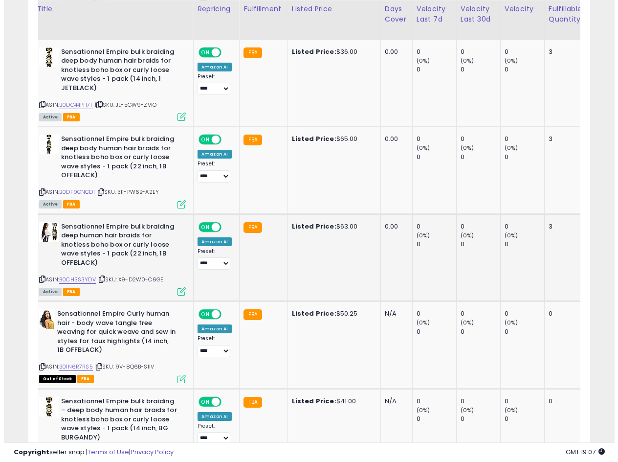
scroll to position [0, 20]
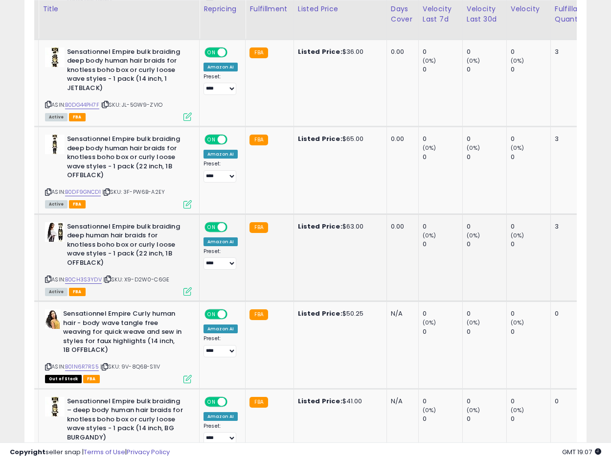
click at [184, 291] on icon at bounding box center [187, 291] width 8 height 8
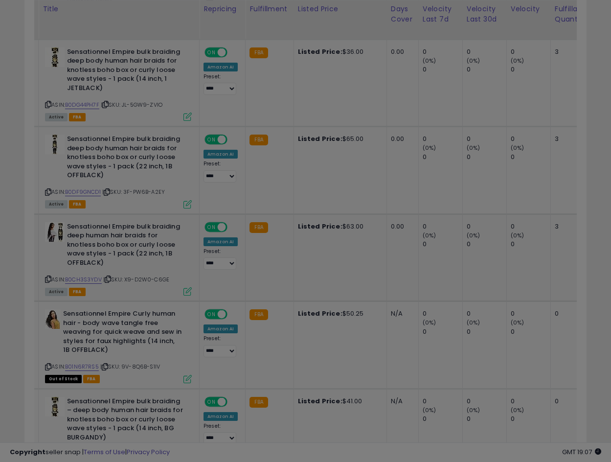
scroll to position [201, 329]
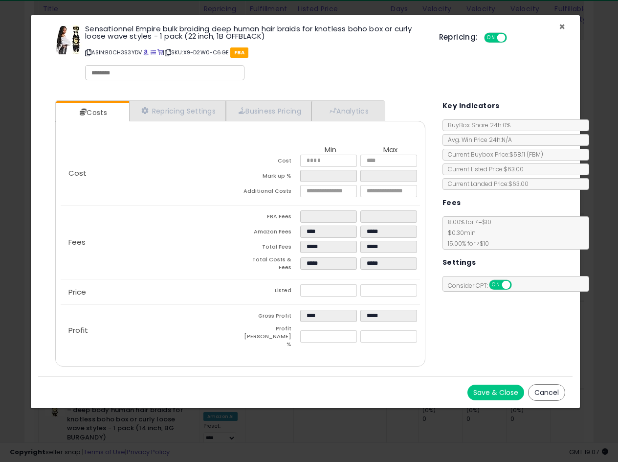
drag, startPoint x: 560, startPoint y: 26, endPoint x: 521, endPoint y: 3, distance: 45.6
click at [560, 26] on span "×" at bounding box center [562, 27] width 6 height 14
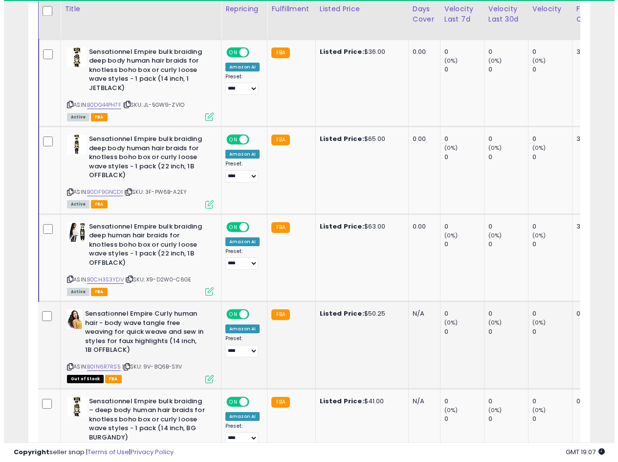
scroll to position [0, 0]
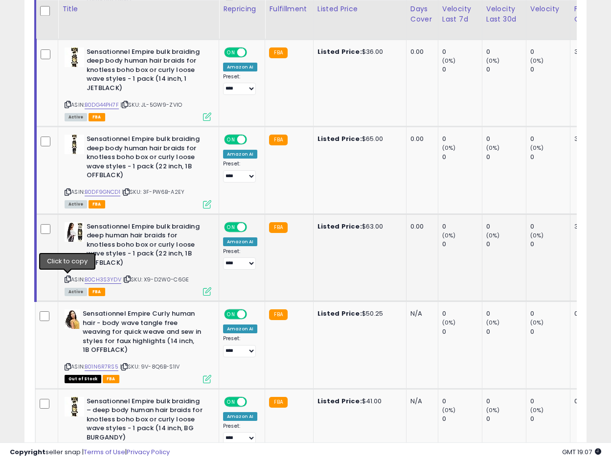
click at [67, 280] on icon at bounding box center [68, 278] width 6 height 5
click at [74, 236] on img at bounding box center [75, 232] width 20 height 20
click at [207, 296] on td "Sensationnel Empire bulk braiding deep human hair braids for knotless boho box …" at bounding box center [138, 257] width 161 height 87
click at [206, 293] on icon at bounding box center [207, 291] width 8 height 8
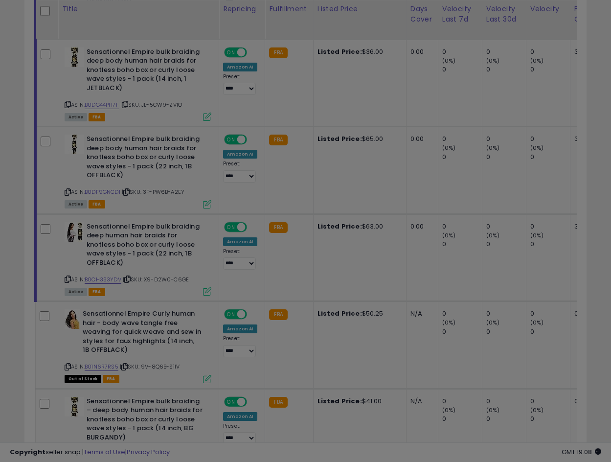
scroll to position [201, 329]
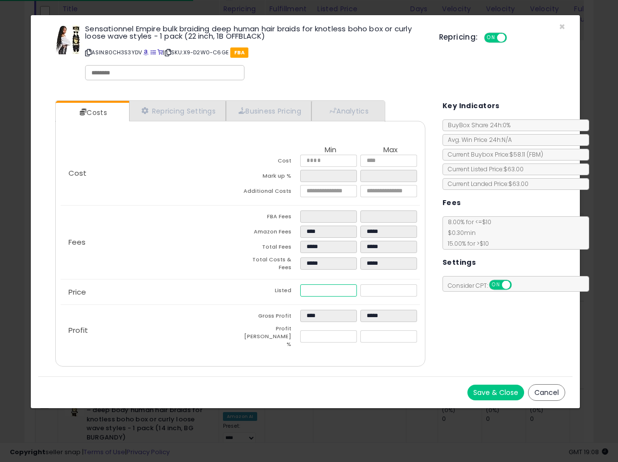
drag, startPoint x: 339, startPoint y: 284, endPoint x: 207, endPoint y: 308, distance: 134.7
click at [227, 303] on div "Cost Min Max Cost ***** ***** Mark up % ***** ***** Additional Costs Fees FBA F…" at bounding box center [240, 248] width 374 height 215
type input "****"
type input "*****"
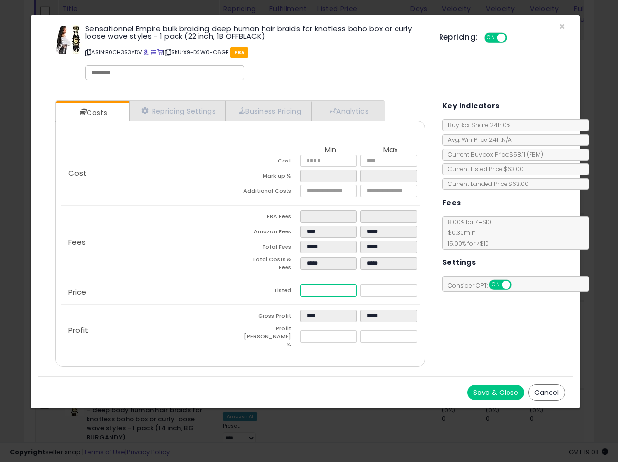
type input "*"
type input "****"
type input "*****"
type input "**"
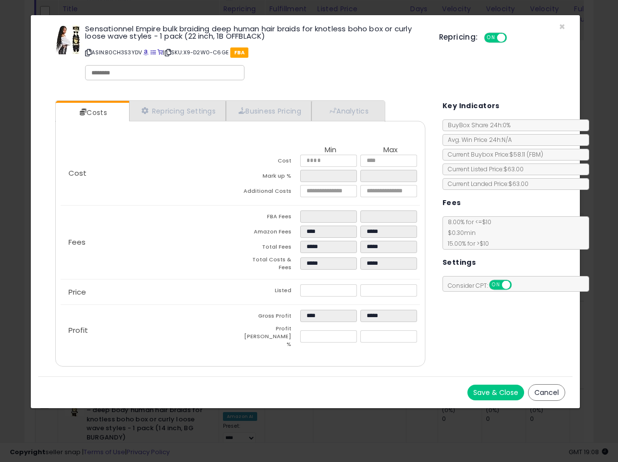
type input "****"
type input "*****"
type input "****"
click at [212, 308] on div "Profit Gross Profit **** ***** Profit Margin % **** *****" at bounding box center [240, 330] width 359 height 51
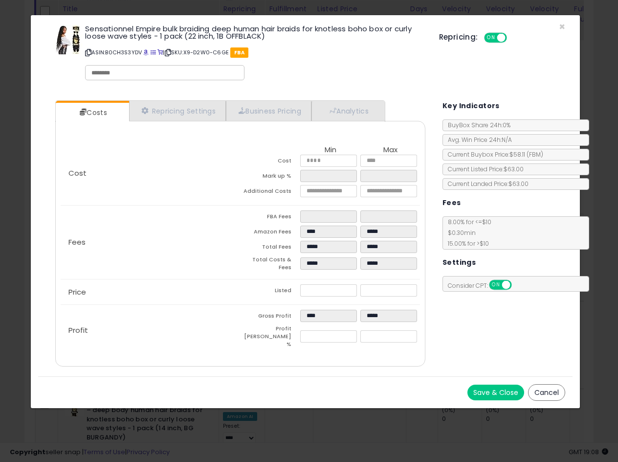
click at [551, 384] on button "Cancel" at bounding box center [546, 392] width 37 height 17
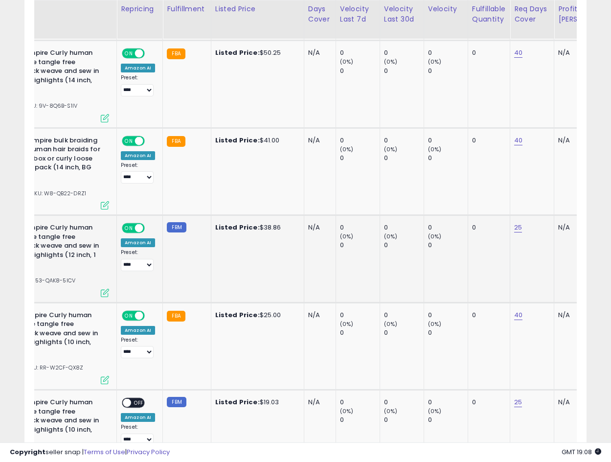
scroll to position [0, 0]
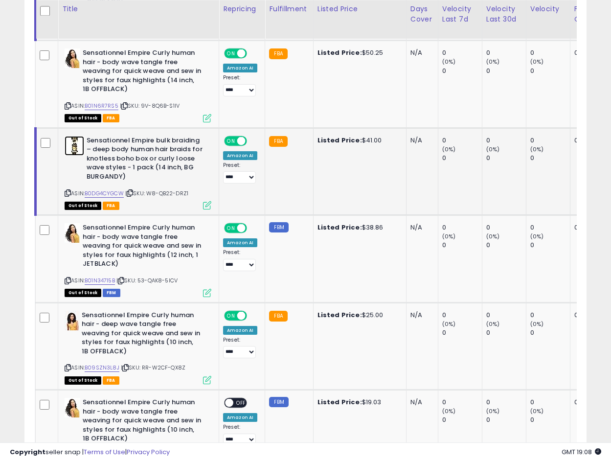
click at [73, 144] on img at bounding box center [75, 146] width 20 height 20
click at [71, 235] on img at bounding box center [73, 233] width 16 height 20
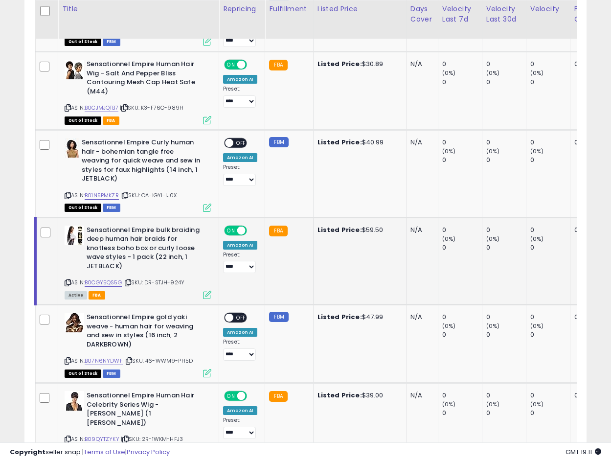
click at [70, 282] on icon at bounding box center [68, 282] width 6 height 5
click at [67, 280] on icon at bounding box center [68, 282] width 6 height 5
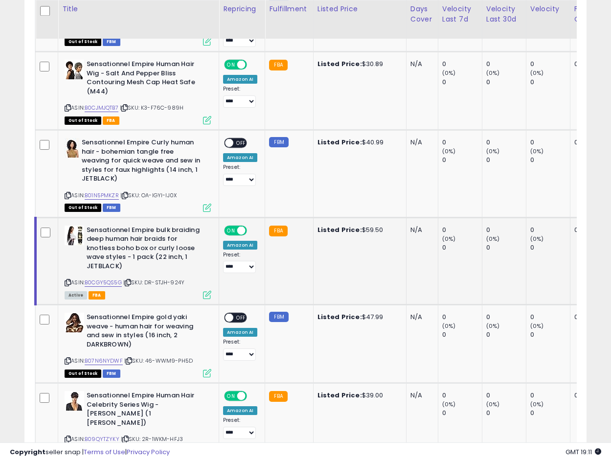
click at [50, 273] on td at bounding box center [47, 260] width 22 height 87
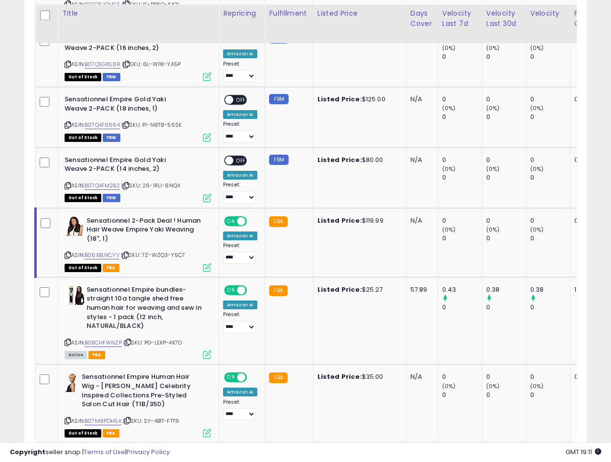
scroll to position [4276, 0]
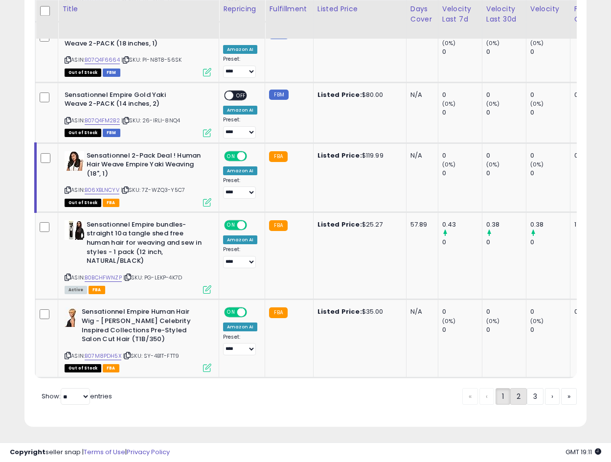
click at [514, 396] on link "2" at bounding box center [518, 396] width 17 height 17
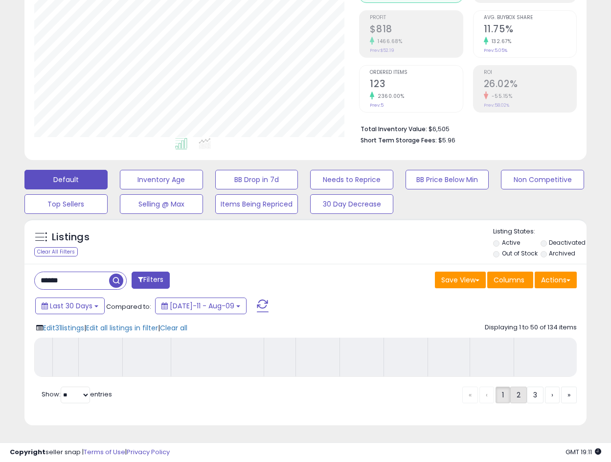
scroll to position [146, 0]
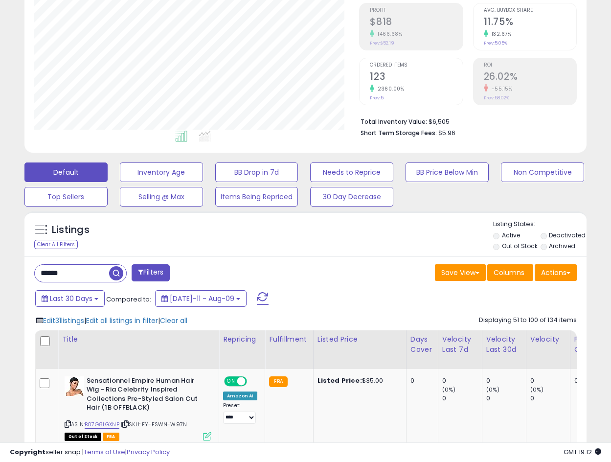
click at [335, 279] on div "Save View Save As New View Update Current View Columns Actions Import Export Vi…" at bounding box center [445, 273] width 279 height 19
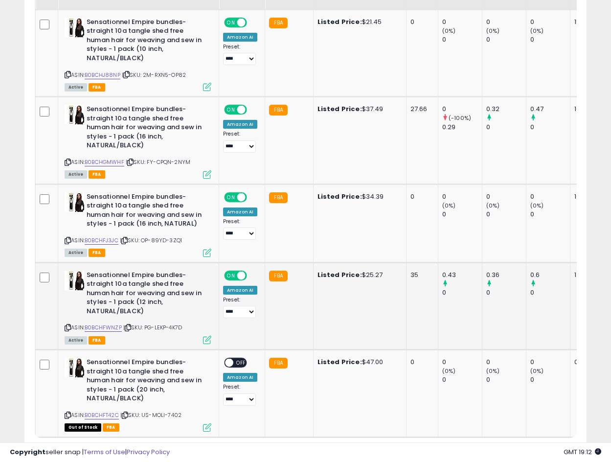
scroll to position [3928, 0]
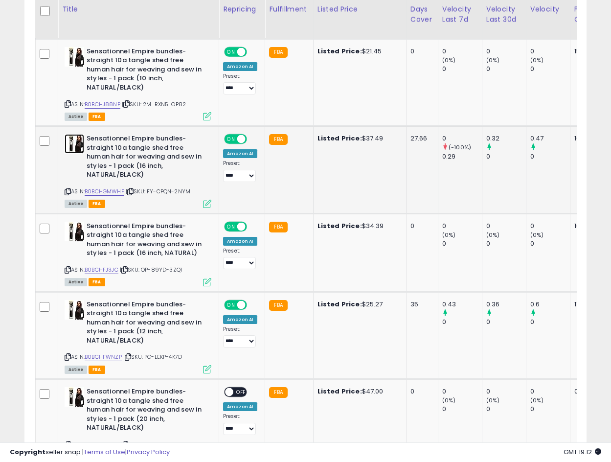
click at [75, 143] on img at bounding box center [75, 144] width 20 height 20
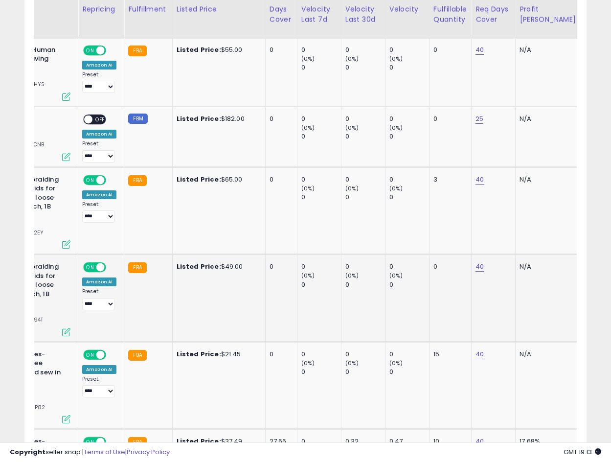
scroll to position [0, 0]
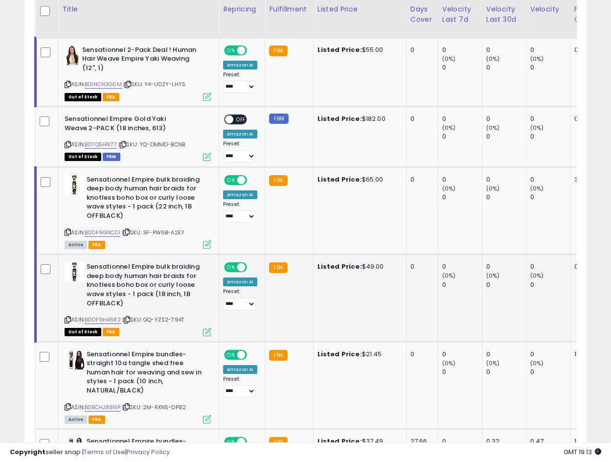
click at [68, 317] on icon at bounding box center [68, 319] width 6 height 5
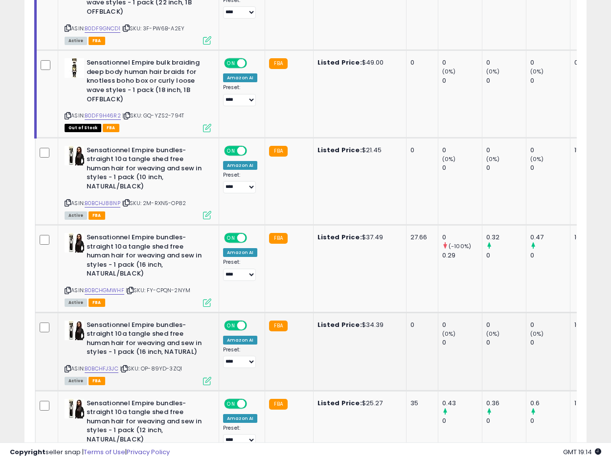
scroll to position [3756, 0]
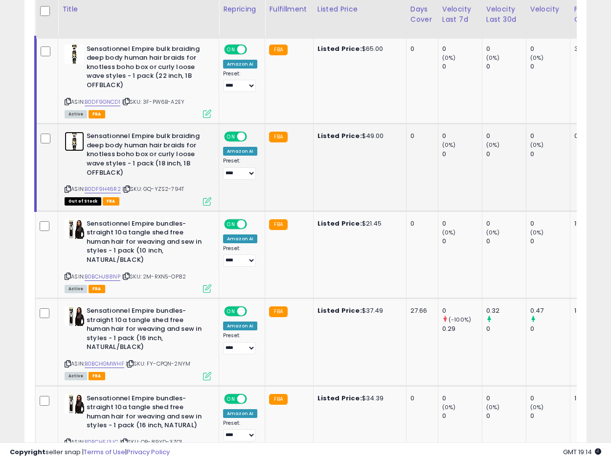
click at [77, 133] on img at bounding box center [75, 142] width 20 height 20
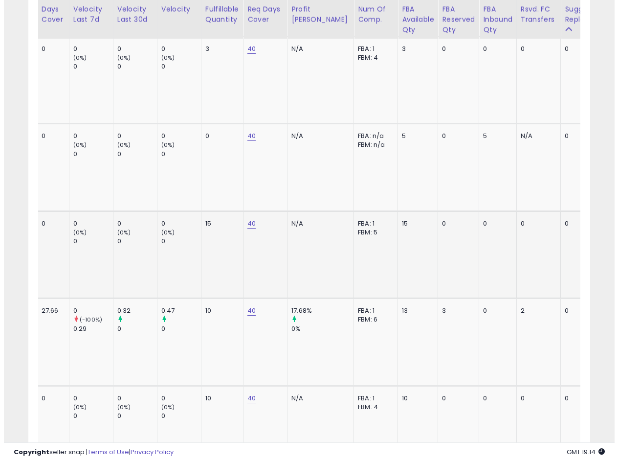
scroll to position [0, 0]
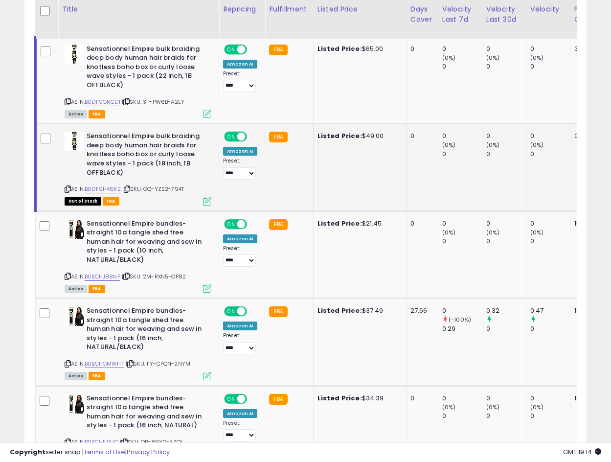
click at [208, 197] on icon at bounding box center [207, 201] width 8 height 8
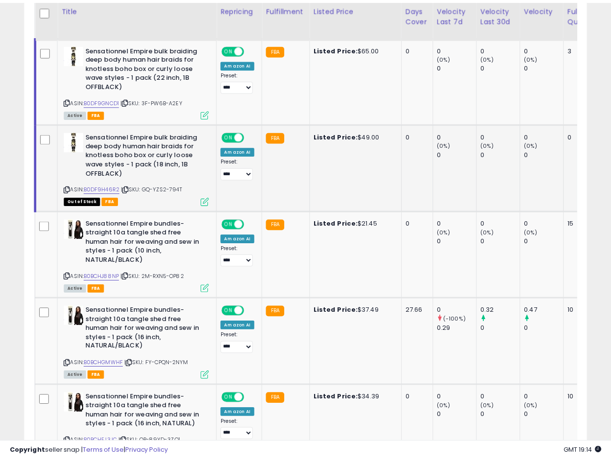
scroll to position [201, 329]
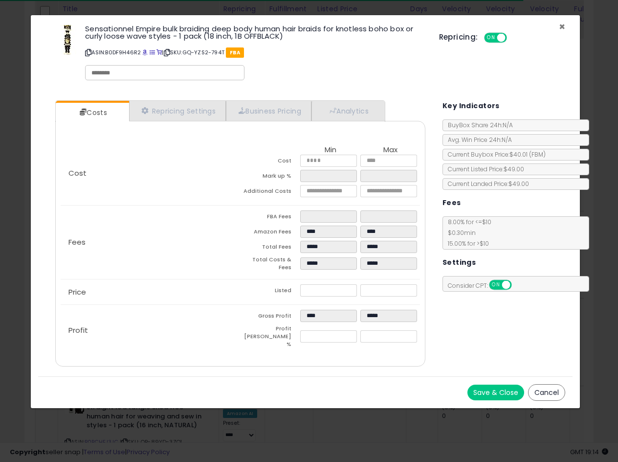
click at [563, 26] on span "×" at bounding box center [562, 27] width 6 height 14
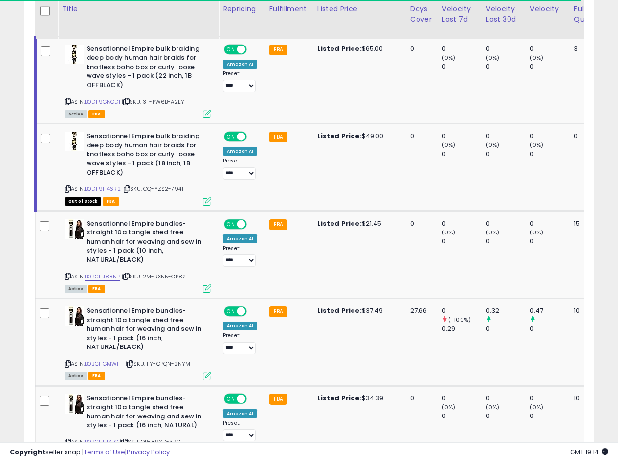
scroll to position [488883, 488759]
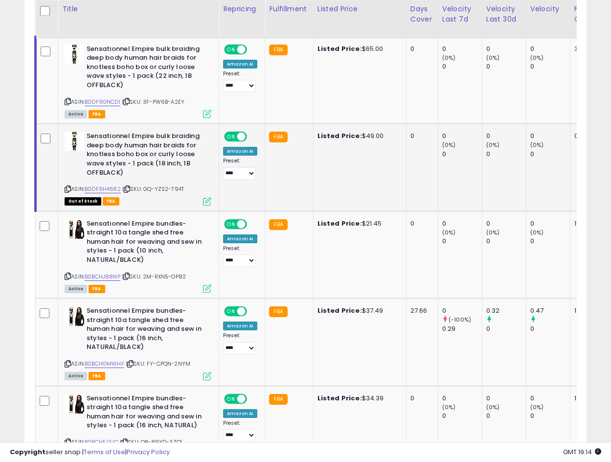
click at [208, 197] on icon at bounding box center [207, 201] width 8 height 8
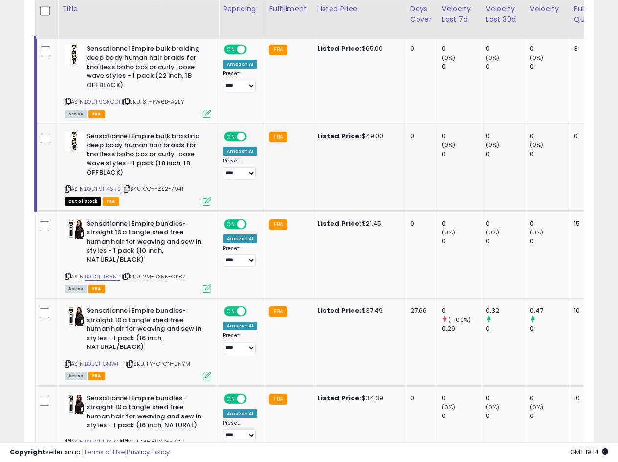
scroll to position [201, 329]
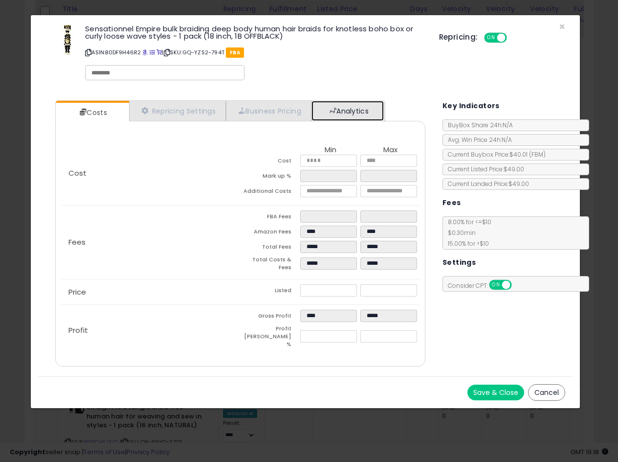
click at [337, 106] on link "Analytics" at bounding box center [348, 111] width 72 height 20
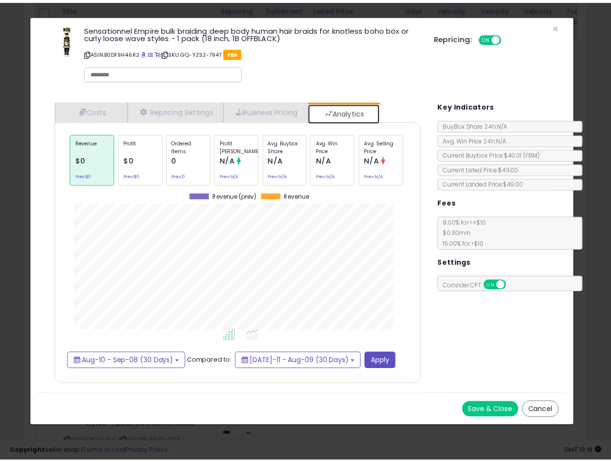
scroll to position [301, 389]
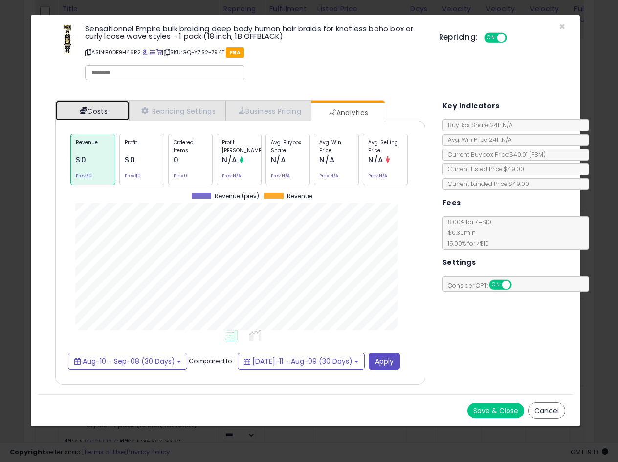
click at [89, 111] on link "Costs" at bounding box center [92, 111] width 73 height 20
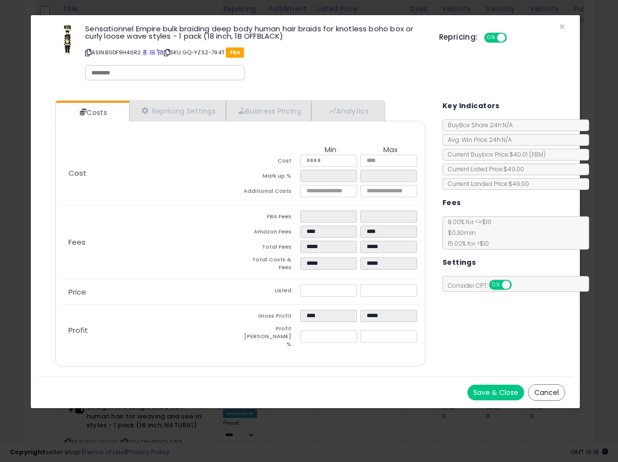
click at [90, 51] on icon at bounding box center [88, 52] width 6 height 5
click at [250, 203] on div "Cost Min Max Cost ***** ***** Mark up % ***** ***** Additional Costs" at bounding box center [240, 173] width 359 height 64
click at [563, 27] on span "×" at bounding box center [562, 27] width 6 height 14
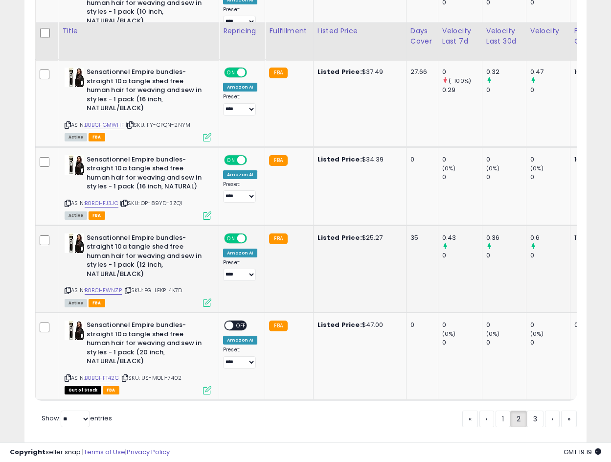
scroll to position [4016, 0]
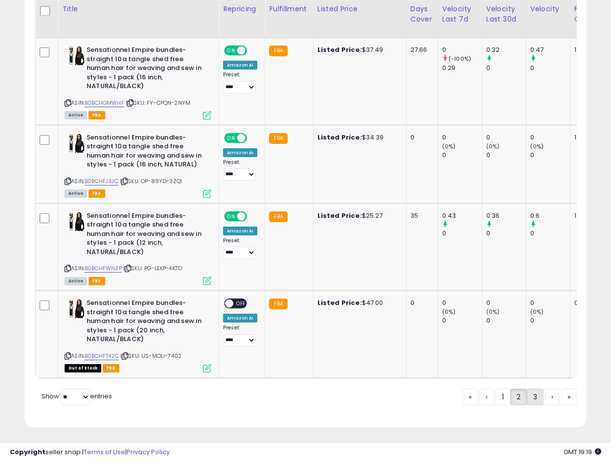
click at [531, 397] on link "3" at bounding box center [535, 396] width 17 height 17
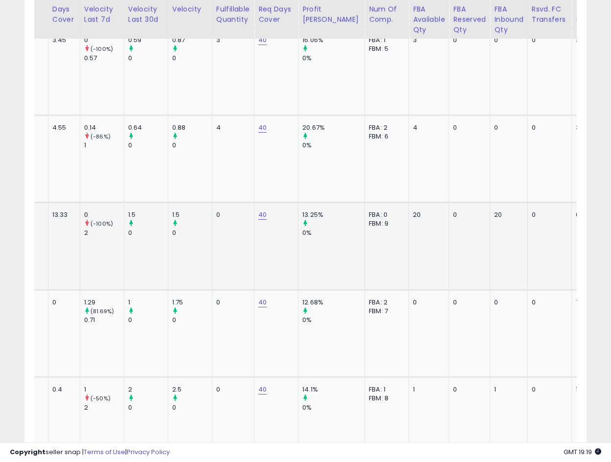
scroll to position [0, 373]
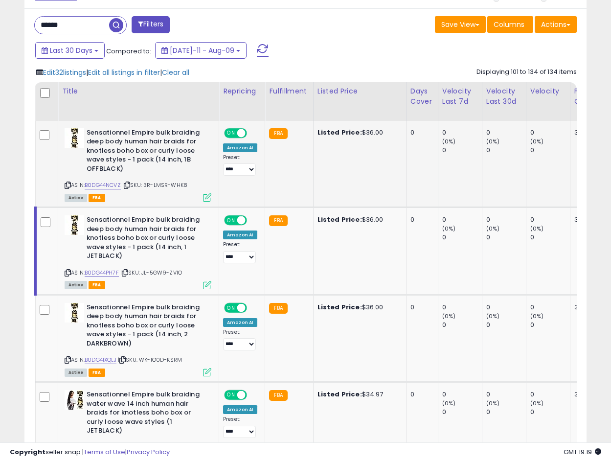
click at [205, 199] on icon at bounding box center [207, 197] width 8 height 8
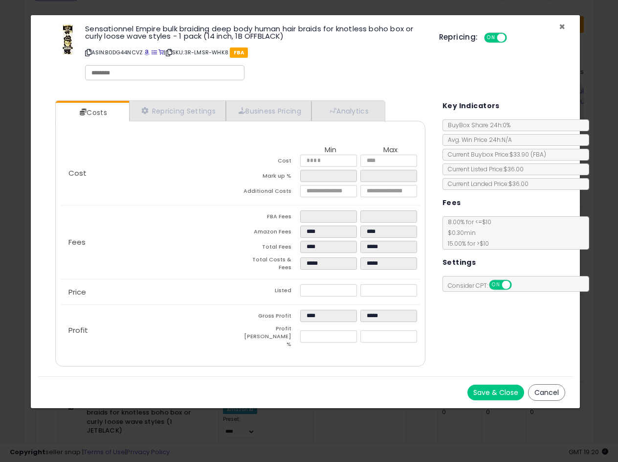
click at [561, 25] on span "×" at bounding box center [562, 27] width 6 height 14
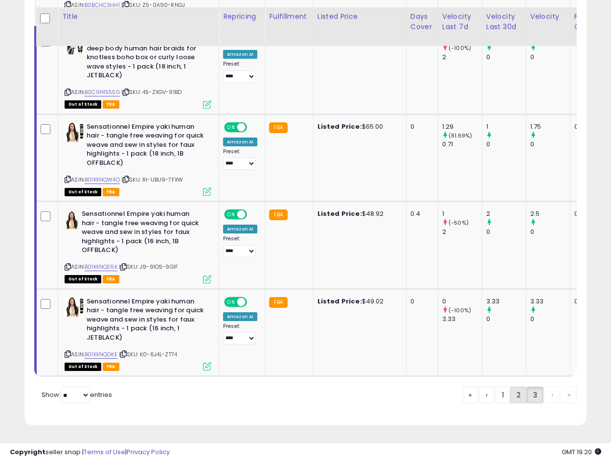
click at [515, 395] on link "2" at bounding box center [518, 394] width 17 height 17
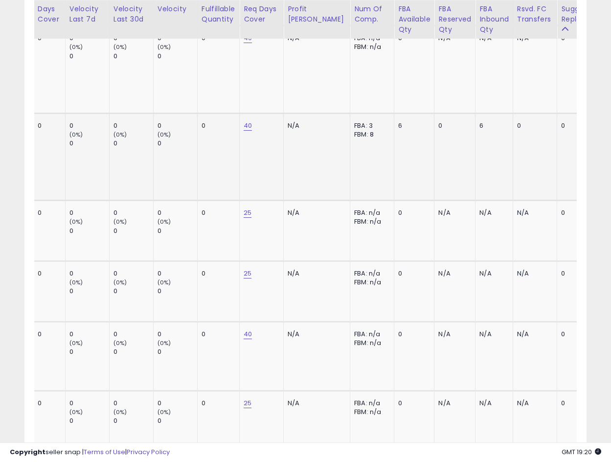
scroll to position [0, 0]
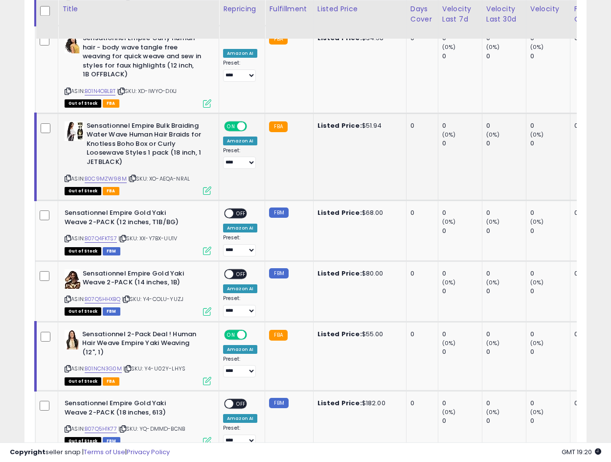
click at [67, 176] on icon at bounding box center [68, 178] width 6 height 5
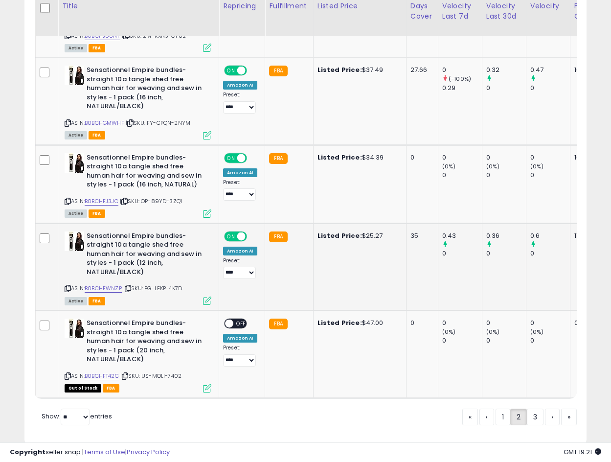
scroll to position [4016, 0]
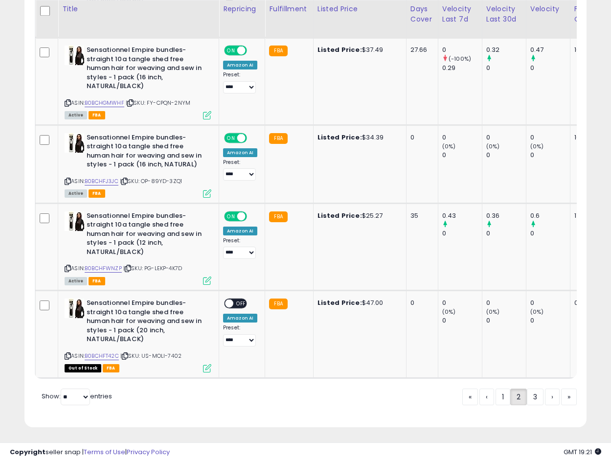
drag, startPoint x: 533, startPoint y: 394, endPoint x: 124, endPoint y: 315, distance: 417.0
click at [533, 394] on link "3" at bounding box center [535, 396] width 17 height 17
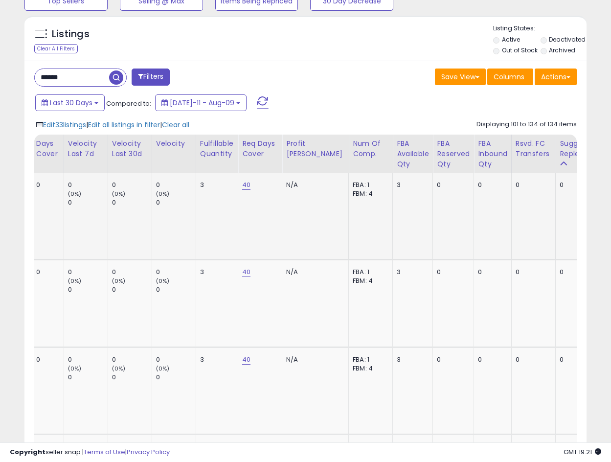
scroll to position [0, 0]
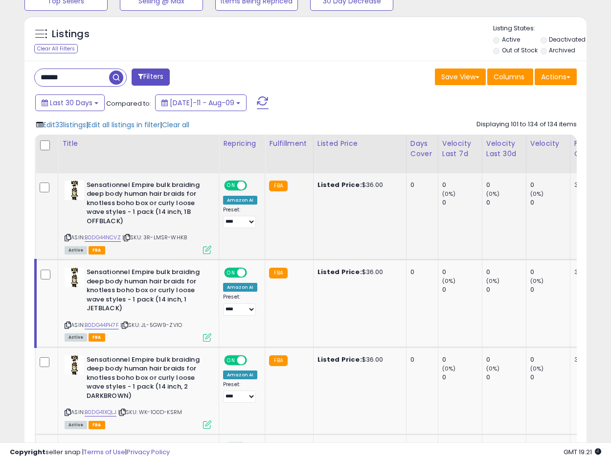
click at [49, 188] on td at bounding box center [47, 216] width 22 height 87
click at [67, 235] on icon at bounding box center [68, 237] width 6 height 5
click at [76, 183] on img at bounding box center [75, 190] width 20 height 20
click at [201, 249] on div "Active FBA" at bounding box center [138, 249] width 147 height 7
click at [203, 250] on icon at bounding box center [207, 250] width 8 height 8
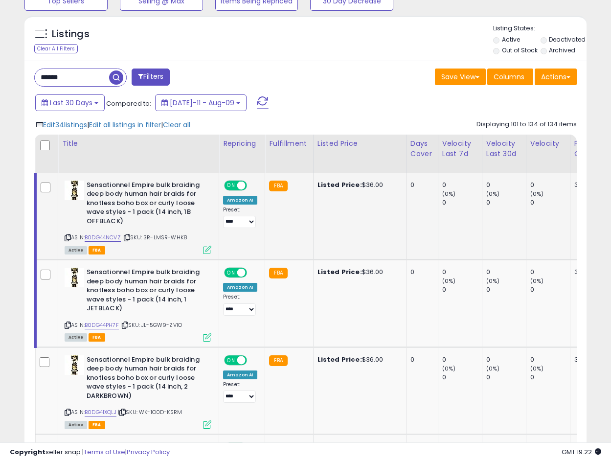
scroll to position [201, 329]
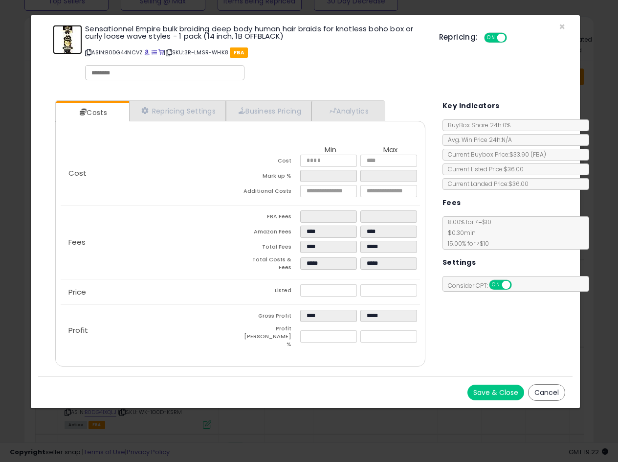
click at [66, 45] on img at bounding box center [67, 39] width 29 height 29
click at [62, 40] on img at bounding box center [67, 39] width 29 height 29
click at [563, 26] on span "×" at bounding box center [562, 27] width 6 height 14
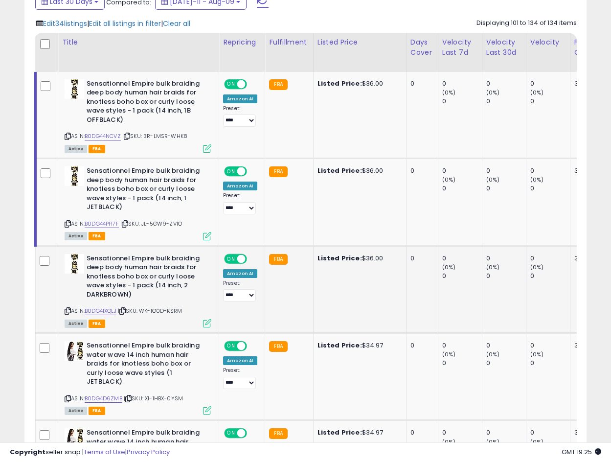
scroll to position [472, 0]
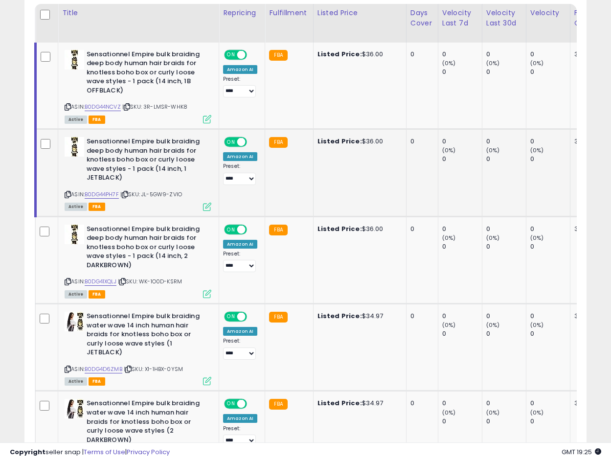
click at [67, 194] on icon at bounding box center [68, 194] width 6 height 5
drag, startPoint x: 131, startPoint y: 194, endPoint x: 127, endPoint y: 188, distance: 7.1
click at [128, 194] on icon at bounding box center [125, 194] width 6 height 5
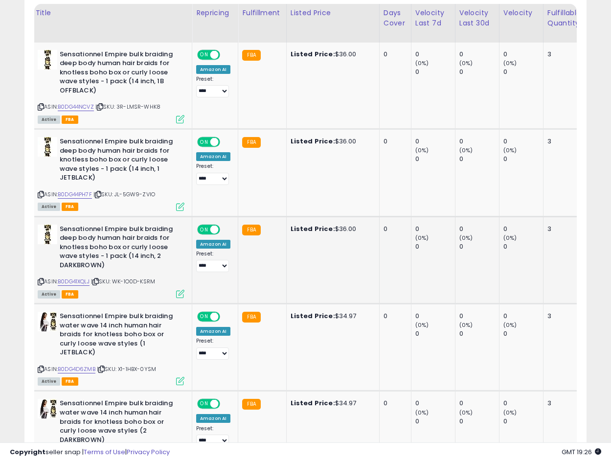
scroll to position [0, 0]
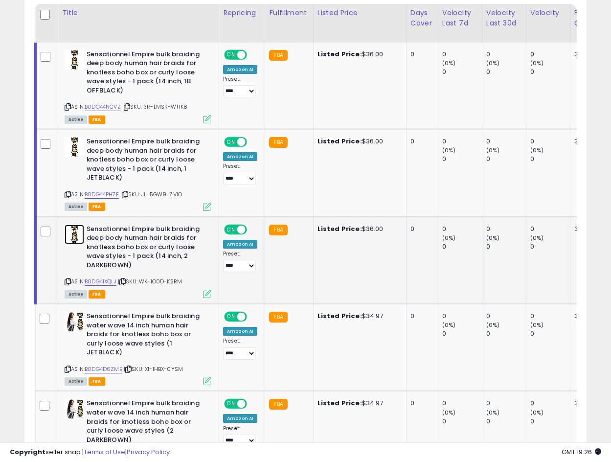
click at [79, 238] on img at bounding box center [75, 234] width 20 height 20
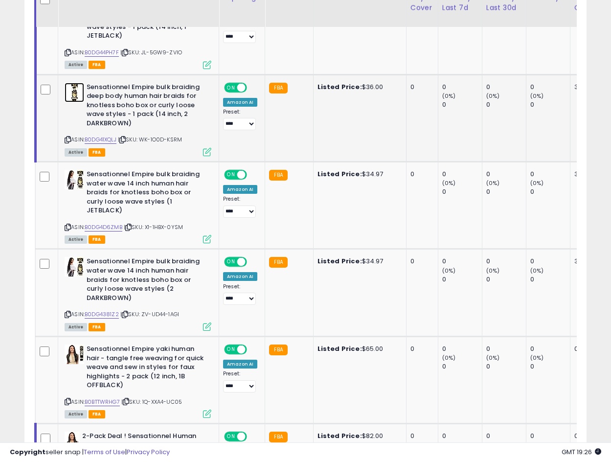
scroll to position [602, 0]
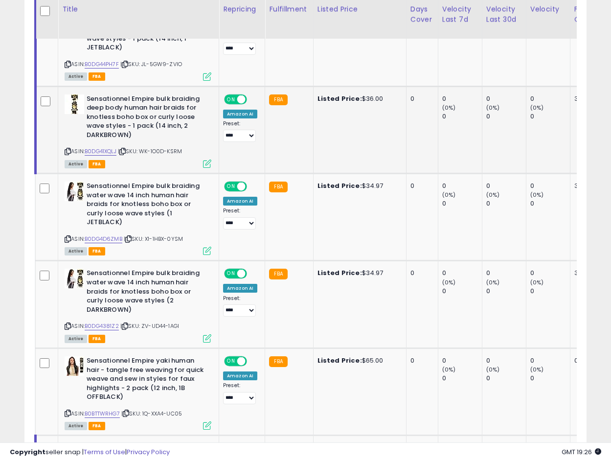
click at [68, 149] on icon at bounding box center [68, 151] width 6 height 5
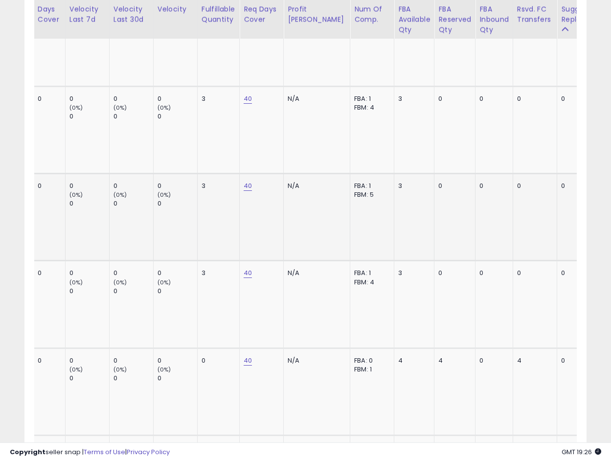
scroll to position [0, 0]
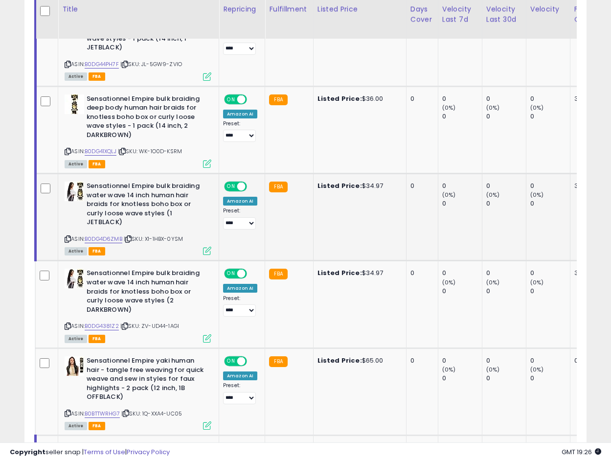
click at [157, 209] on b "Sensationnel Empire bulk braiding water wave 14 inch human hair braids for knot…" at bounding box center [146, 205] width 119 height 48
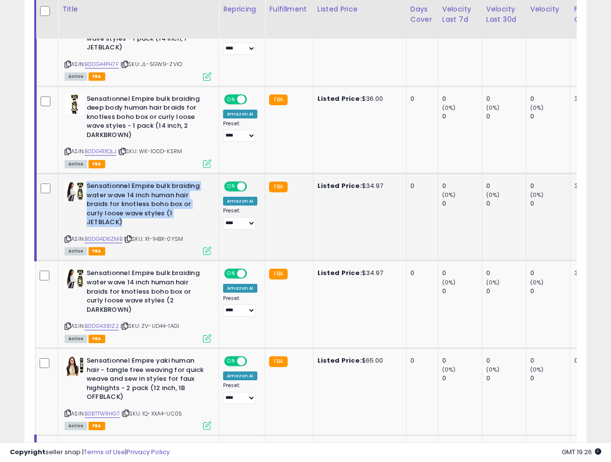
click at [157, 209] on b "Sensationnel Empire bulk braiding water wave 14 inch human hair braids for knot…" at bounding box center [146, 205] width 119 height 48
copy b "Sensationnel Empire bulk braiding water wave 14 inch human hair braids for knot…"
click at [67, 238] on icon at bounding box center [68, 238] width 6 height 5
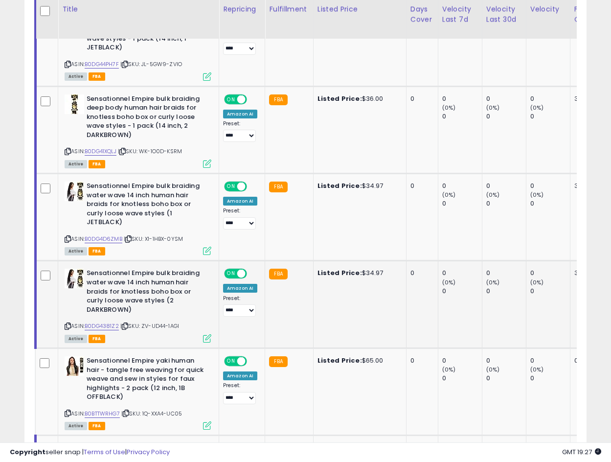
click at [65, 326] on icon at bounding box center [68, 325] width 6 height 5
click at [98, 329] on link "B0DG4381Z2" at bounding box center [102, 326] width 34 height 8
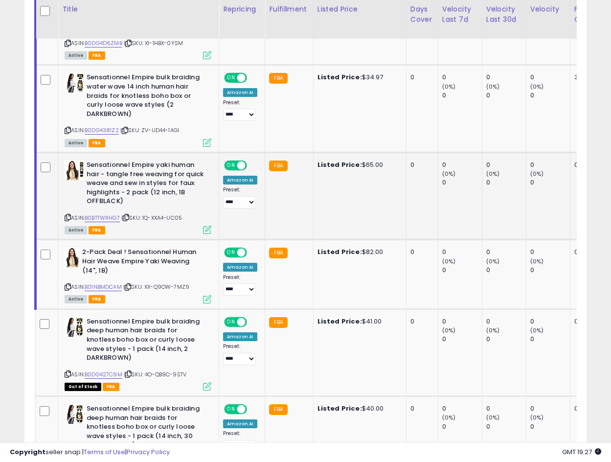
click at [111, 176] on b "Sensationnel Empire yaki human hair - tangle free weaving for quick weave and s…" at bounding box center [146, 184] width 119 height 48
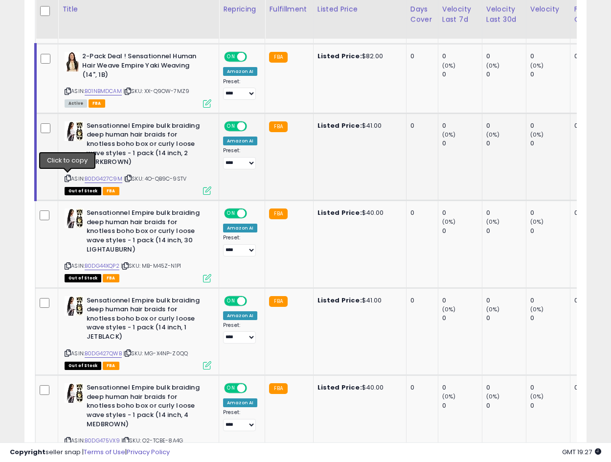
click at [68, 176] on icon at bounding box center [68, 178] width 6 height 5
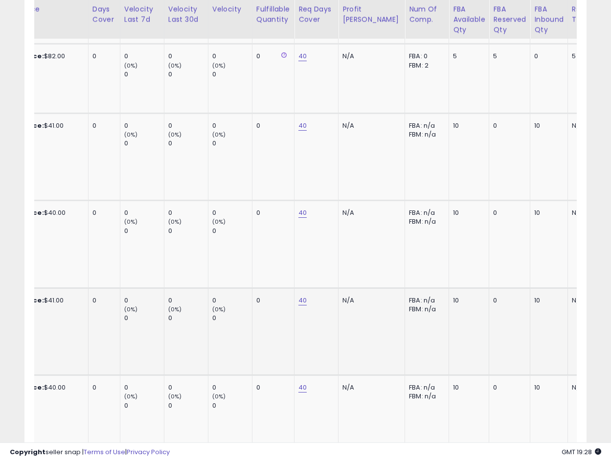
scroll to position [0, 307]
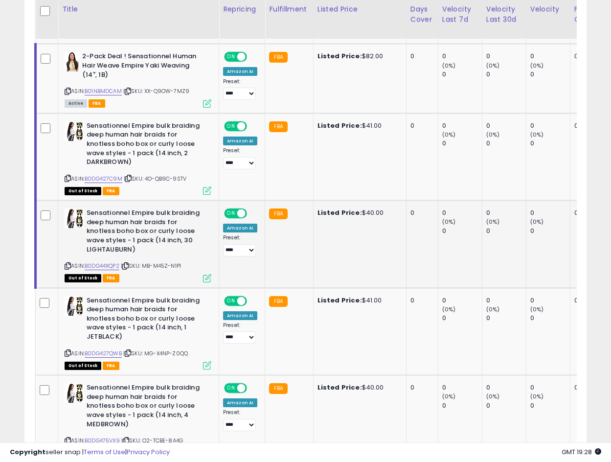
click at [69, 265] on icon at bounding box center [68, 265] width 6 height 5
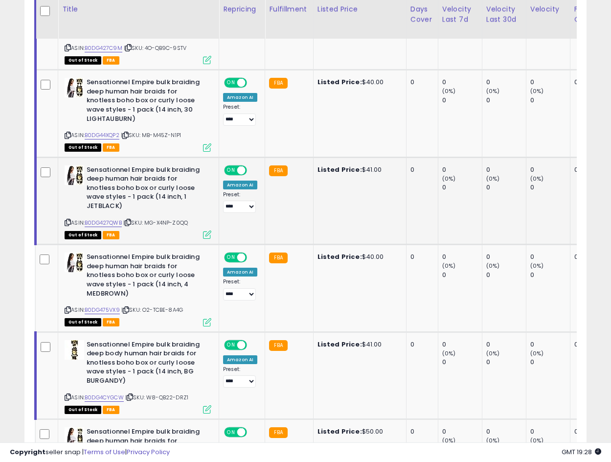
click at [68, 221] on icon at bounding box center [68, 222] width 6 height 5
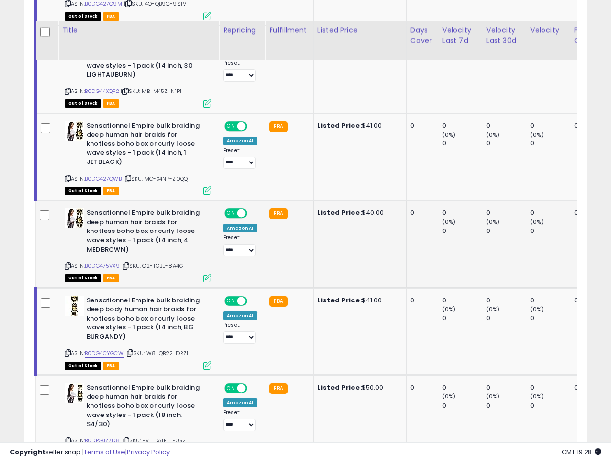
scroll to position [1189, 0]
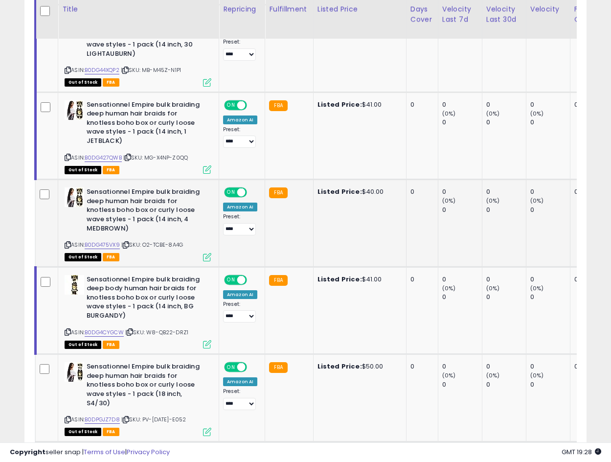
click at [42, 202] on td at bounding box center [47, 222] width 22 height 87
click at [67, 244] on icon at bounding box center [68, 244] width 6 height 5
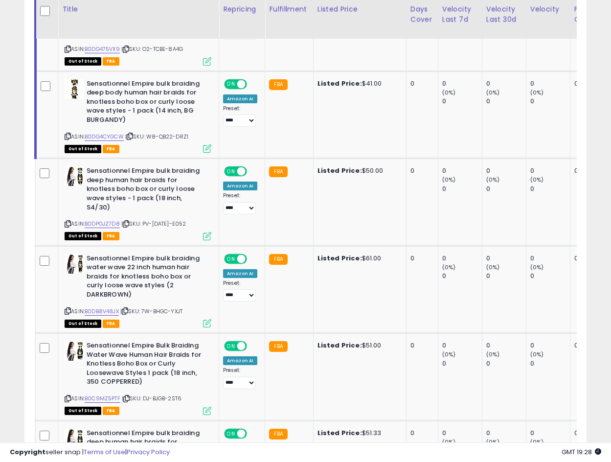
click at [71, 224] on div "ASIN: B0DPGJZ7D8 | SKU: PV-[DATE]-E052 Out of Stock FBA" at bounding box center [138, 202] width 147 height 72
click at [68, 223] on icon at bounding box center [68, 223] width 6 height 5
click at [76, 175] on img at bounding box center [75, 176] width 20 height 20
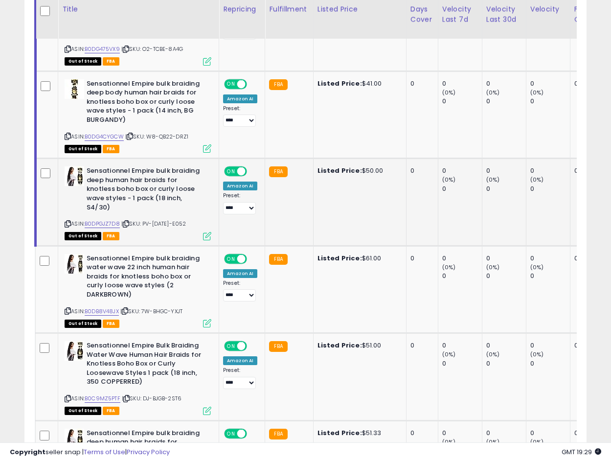
click at [203, 236] on icon at bounding box center [207, 236] width 8 height 8
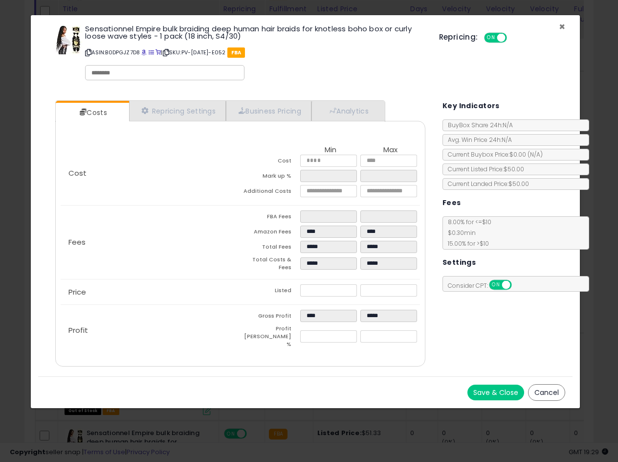
click at [563, 25] on span "×" at bounding box center [562, 27] width 6 height 14
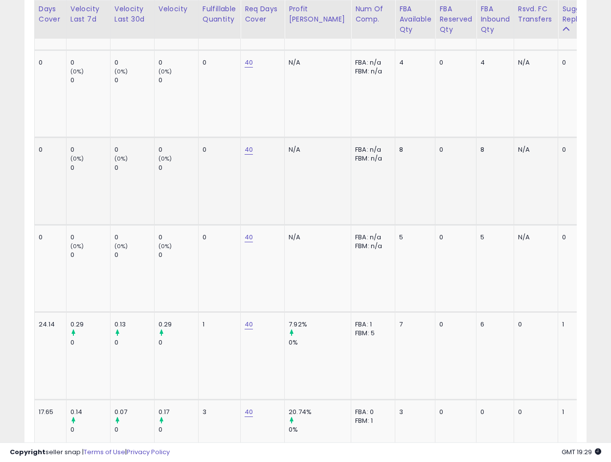
scroll to position [0, 373]
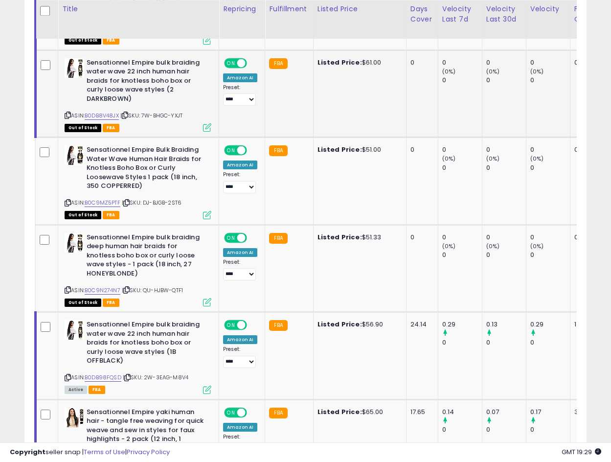
click at [104, 68] on b "Sensationnel Empire bulk braiding water wave 22 inch human hair braids for knot…" at bounding box center [146, 82] width 119 height 48
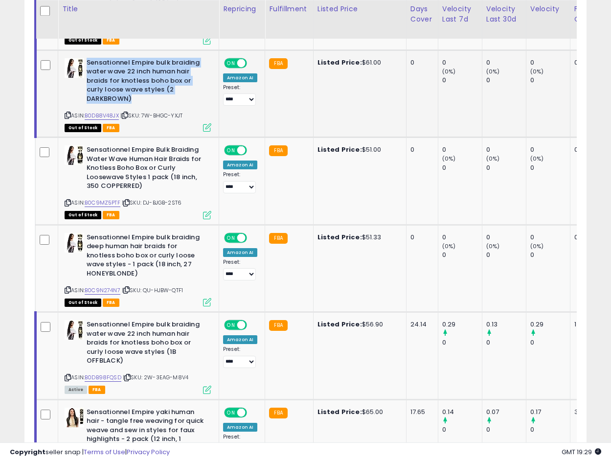
click at [104, 68] on b "Sensationnel Empire bulk braiding water wave 22 inch human hair braids for knot…" at bounding box center [146, 82] width 119 height 48
click at [123, 76] on b "Sensationnel Empire bulk braiding water wave 22 inch human hair braids for knot…" at bounding box center [146, 82] width 119 height 48
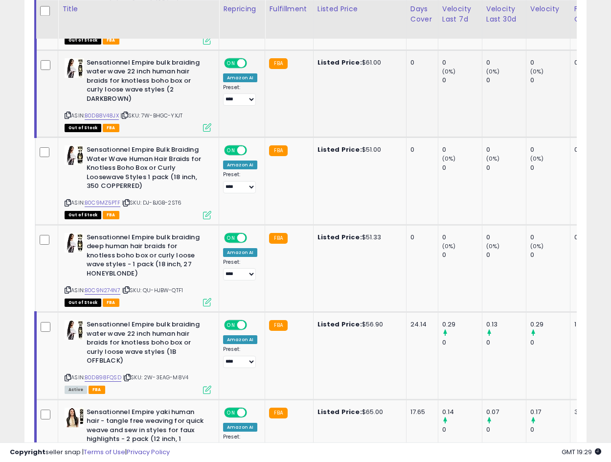
click at [69, 116] on icon at bounding box center [68, 114] width 6 height 5
click at [68, 203] on icon at bounding box center [68, 202] width 6 height 5
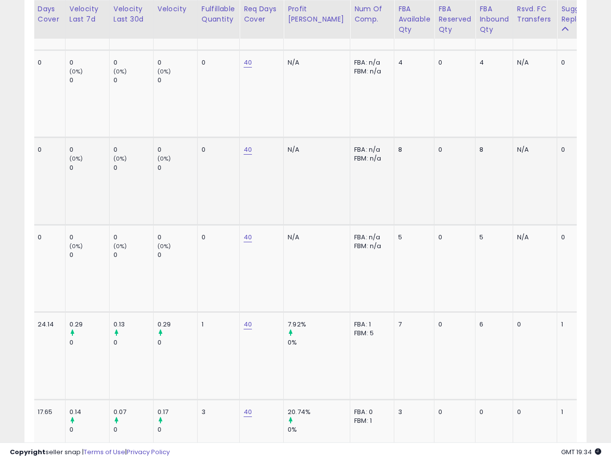
scroll to position [0, 0]
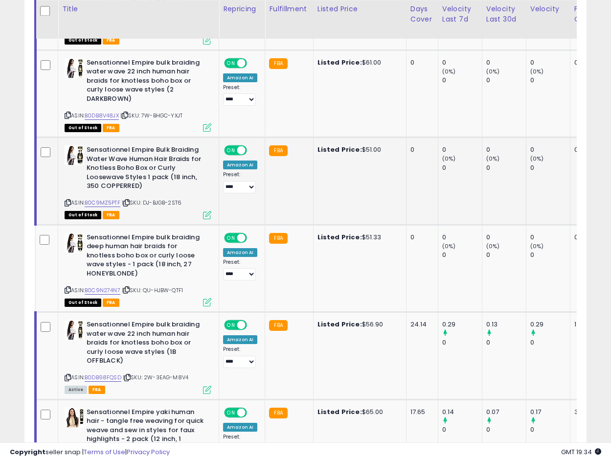
click at [69, 203] on icon at bounding box center [68, 202] width 6 height 5
click at [68, 288] on icon at bounding box center [68, 289] width 6 height 5
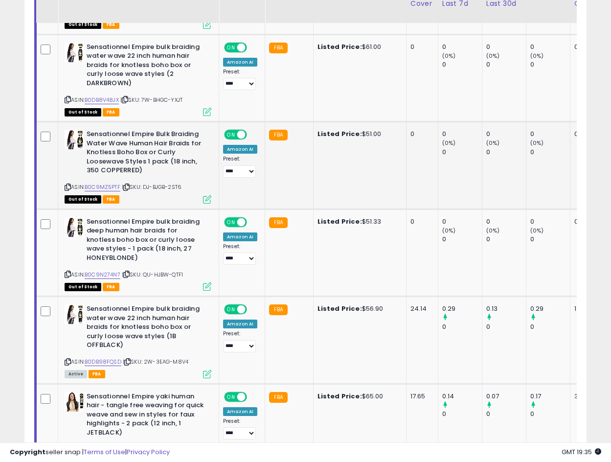
scroll to position [1580, 0]
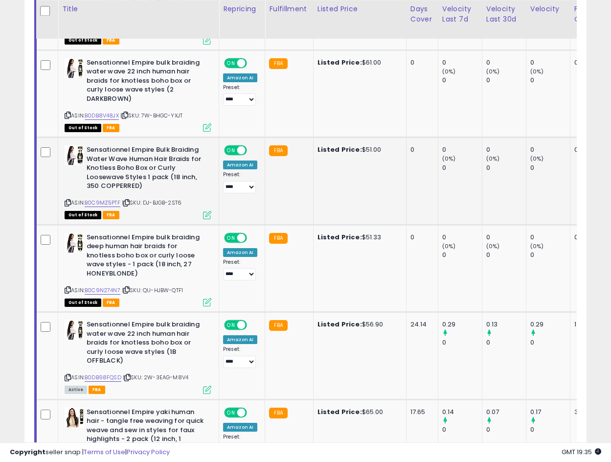
click at [135, 170] on b "Sensationnel Empire Bulk Braiding Water Wave Human Hair Braids for Knotless Boh…" at bounding box center [146, 169] width 119 height 48
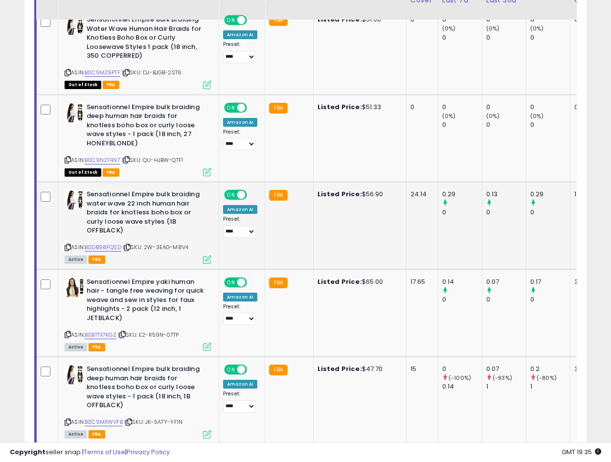
scroll to position [1711, 0]
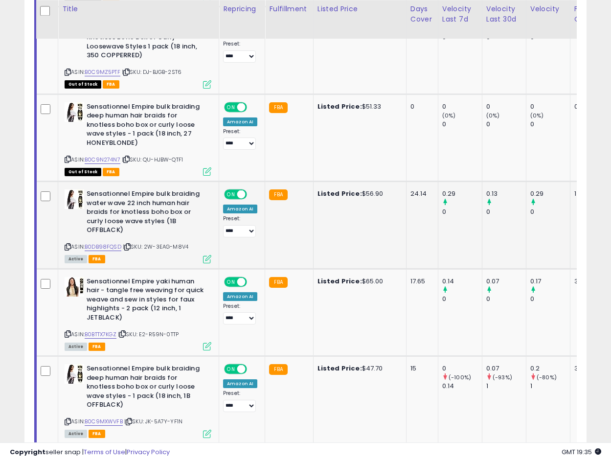
click at [121, 206] on b "Sensationnel Empire bulk braiding water wave 22 inch human hair braids for knot…" at bounding box center [146, 213] width 119 height 48
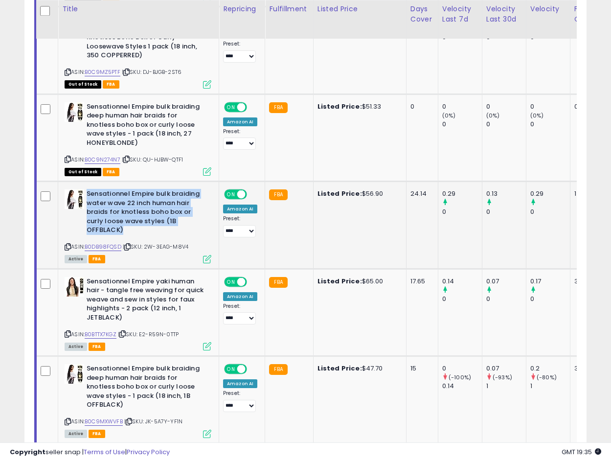
click at [121, 206] on b "Sensationnel Empire bulk braiding water wave 22 inch human hair braids for knot…" at bounding box center [146, 213] width 119 height 48
copy b "Sensationnel Empire bulk braiding water wave 22 inch human hair braids for knot…"
click at [168, 119] on b "Sensationnel Empire bulk braiding deep human hair braids for knotless boho box …" at bounding box center [146, 126] width 119 height 48
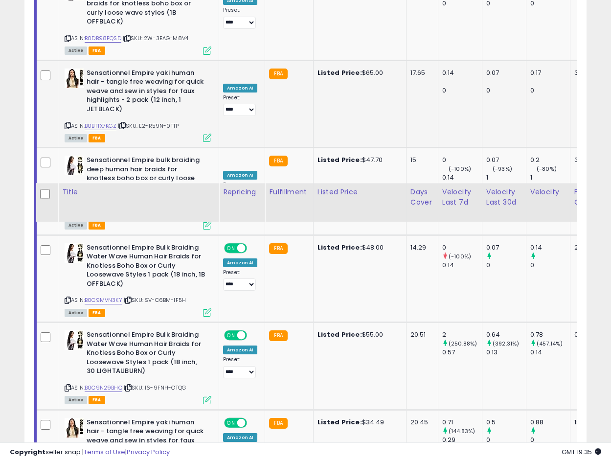
scroll to position [1776, 0]
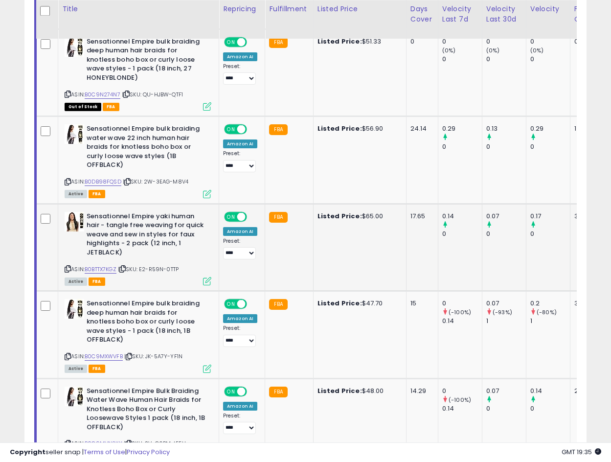
click at [127, 227] on b "Sensationnel Empire yaki human hair - tangle free weaving for quick weave and s…" at bounding box center [146, 236] width 119 height 48
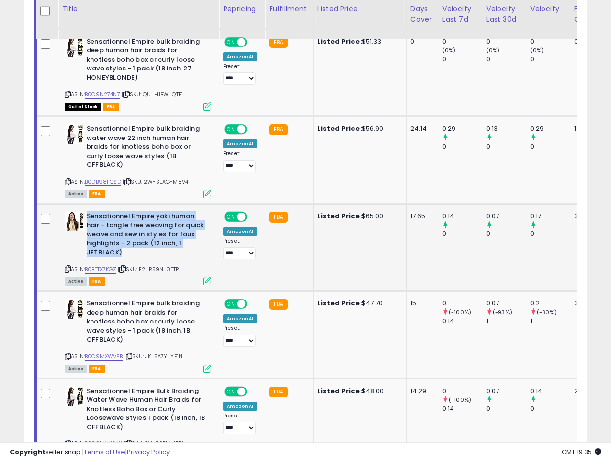
click at [127, 227] on b "Sensationnel Empire yaki human hair - tangle free weaving for quick weave and s…" at bounding box center [146, 236] width 119 height 48
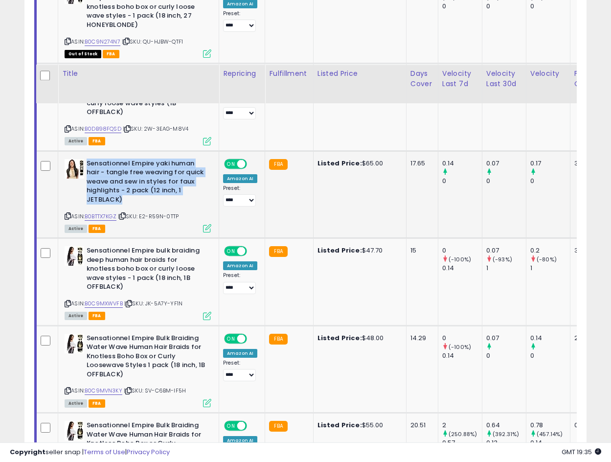
scroll to position [1971, 0]
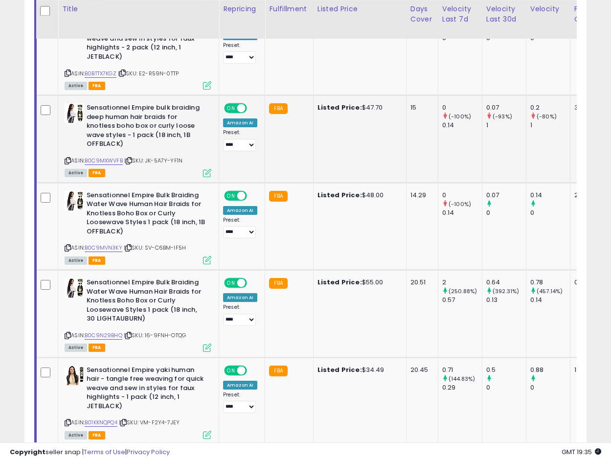
click at [138, 128] on b "Sensationnel Empire bulk braiding deep human hair braids for knotless boho box …" at bounding box center [146, 127] width 119 height 48
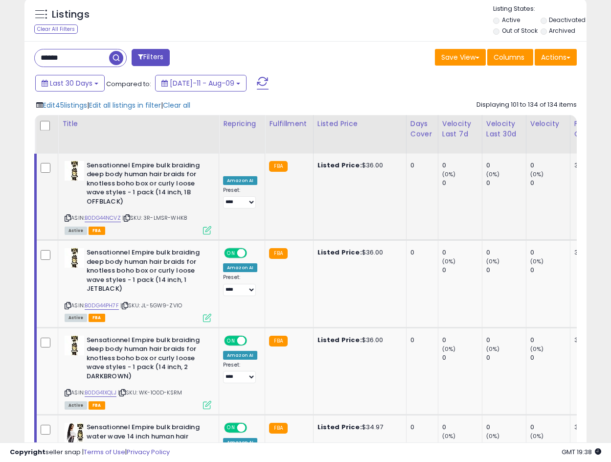
scroll to position [264, 0]
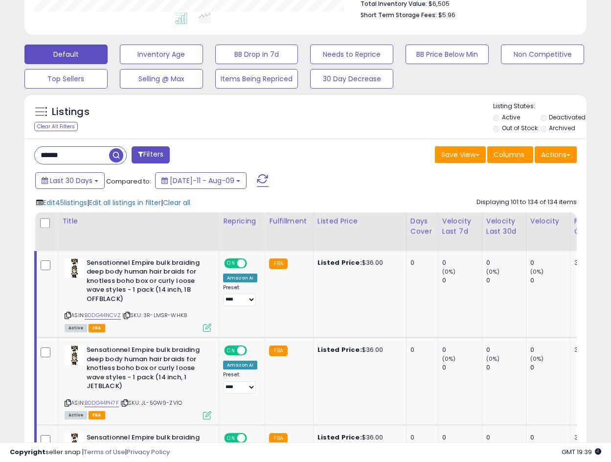
click at [87, 157] on input "******" at bounding box center [72, 155] width 74 height 17
click at [87, 157] on input "******" at bounding box center [98, 155] width 127 height 17
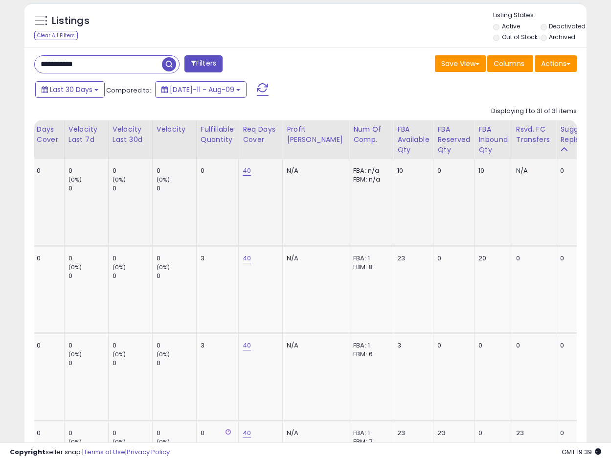
scroll to position [275, 0]
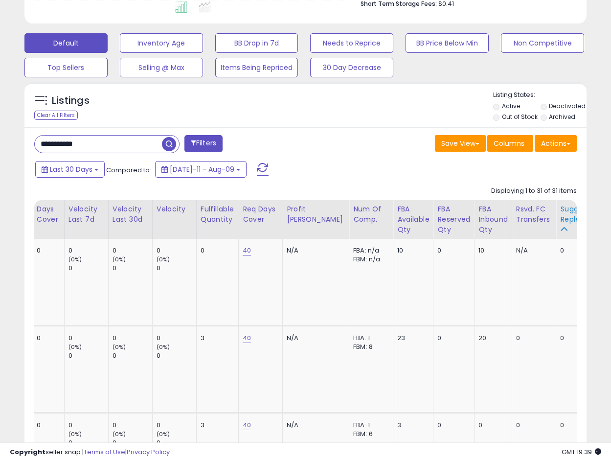
click at [560, 213] on div "Sugg Qty Replenish" at bounding box center [578, 214] width 36 height 21
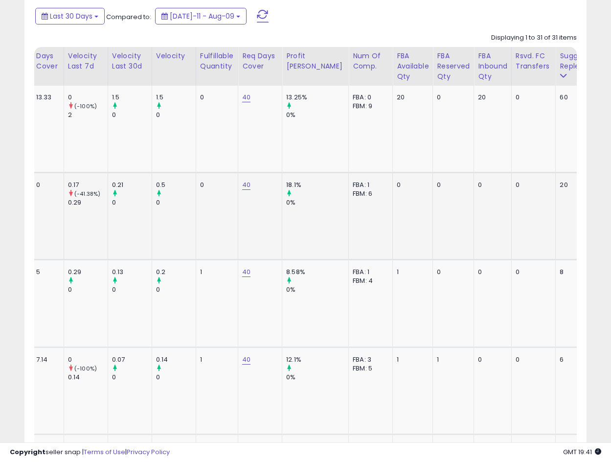
scroll to position [0, 0]
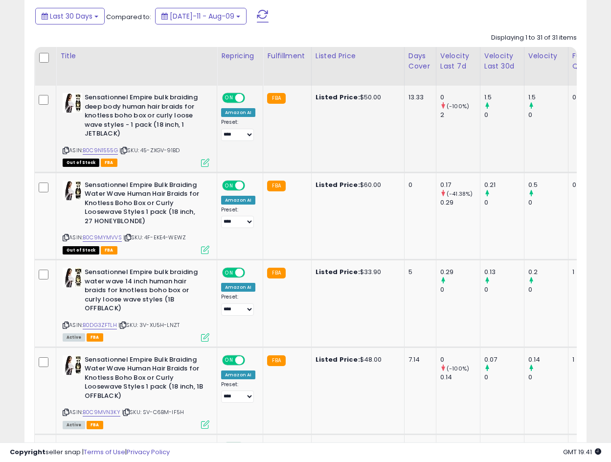
click at [66, 148] on icon at bounding box center [66, 150] width 6 height 5
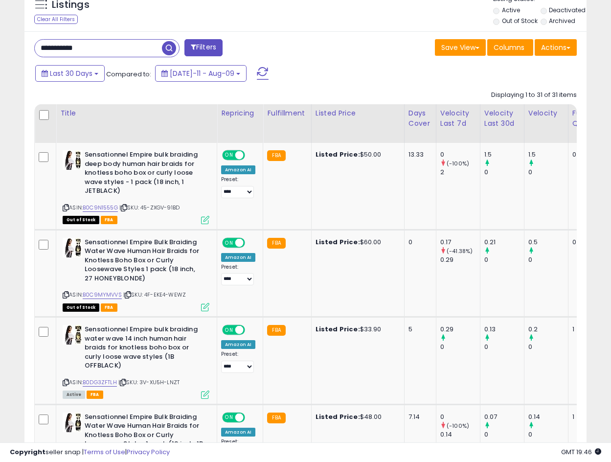
scroll to position [297, 0]
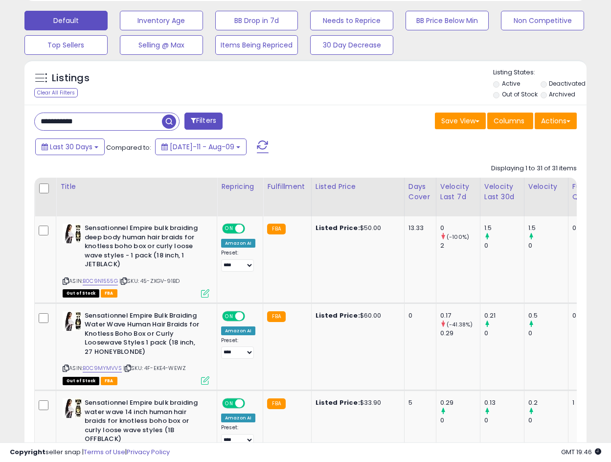
click at [94, 125] on input "**********" at bounding box center [98, 121] width 127 height 17
paste input "**********"
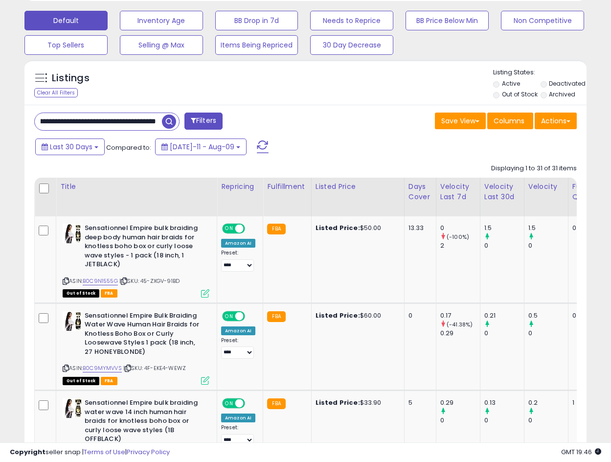
click at [168, 123] on span "button" at bounding box center [169, 121] width 14 height 14
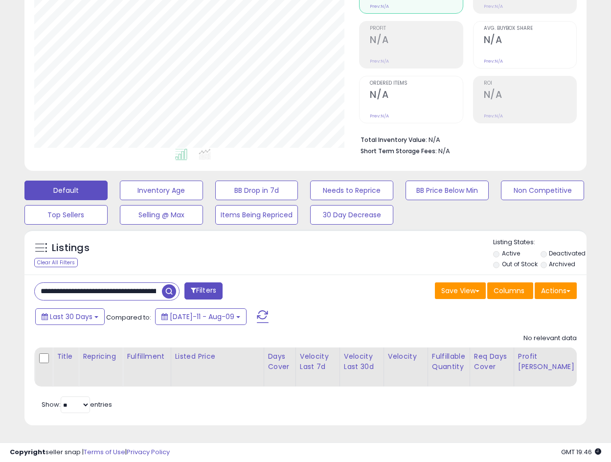
scroll to position [135, 0]
click at [121, 283] on input "**********" at bounding box center [98, 291] width 127 height 17
drag, startPoint x: 41, startPoint y: 284, endPoint x: 28, endPoint y: 285, distance: 12.8
click at [28, 285] on div "**********" at bounding box center [166, 292] width 279 height 20
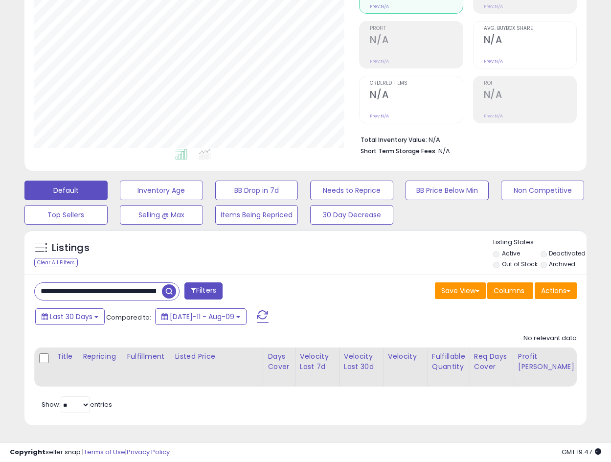
click at [115, 283] on input "**********" at bounding box center [98, 291] width 127 height 17
paste input "*"
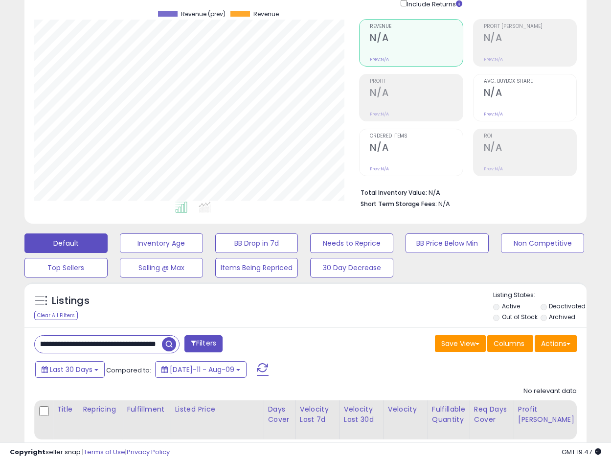
scroll to position [135, 0]
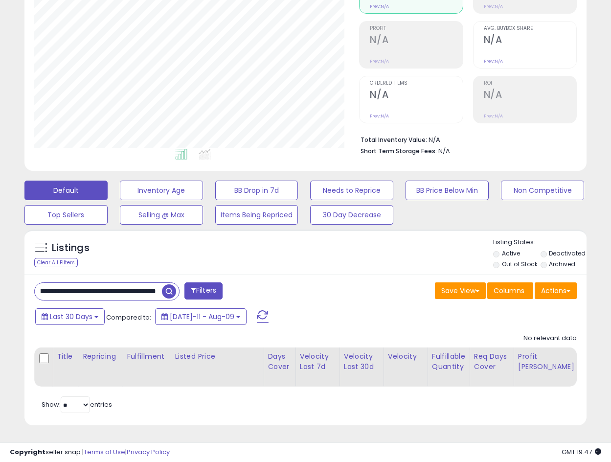
click at [93, 285] on input "**********" at bounding box center [98, 291] width 127 height 17
drag, startPoint x: 101, startPoint y: 286, endPoint x: 268, endPoint y: 276, distance: 166.6
click at [268, 282] on div "**********" at bounding box center [166, 292] width 279 height 20
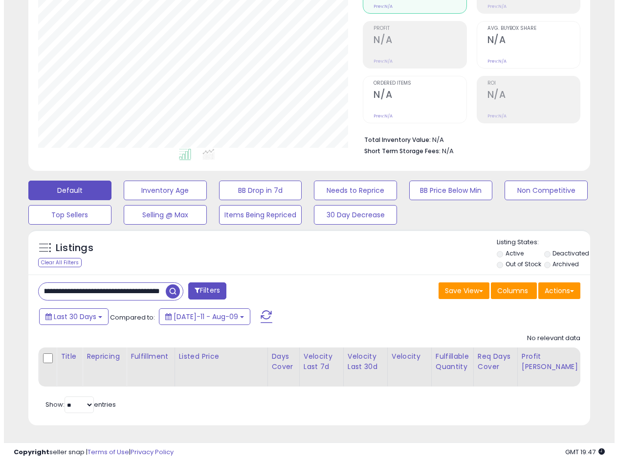
scroll to position [0, 0]
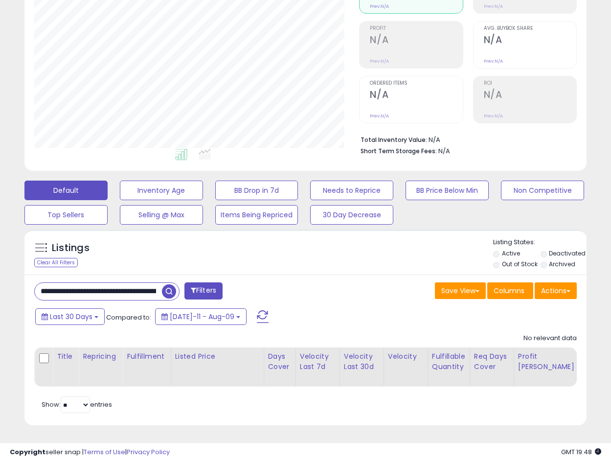
click at [142, 283] on input "**********" at bounding box center [98, 291] width 127 height 17
type input "**********"
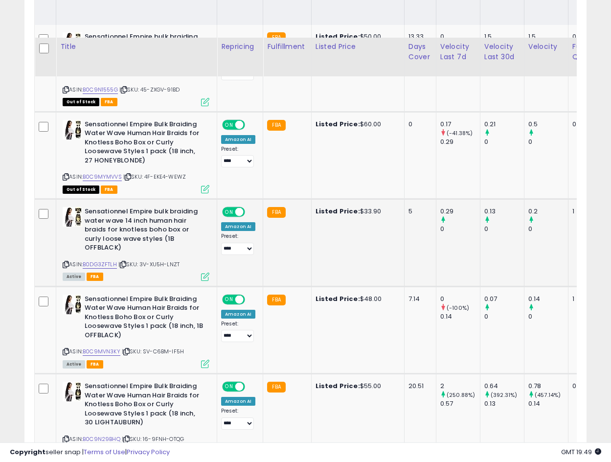
scroll to position [461, 0]
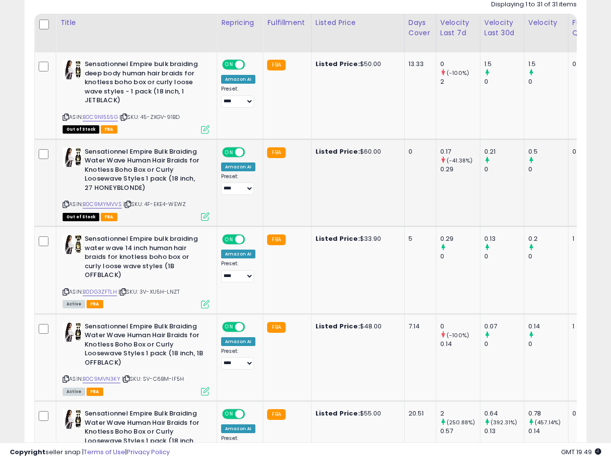
click at [324, 189] on td "Listed Price: $60.00" at bounding box center [357, 182] width 93 height 87
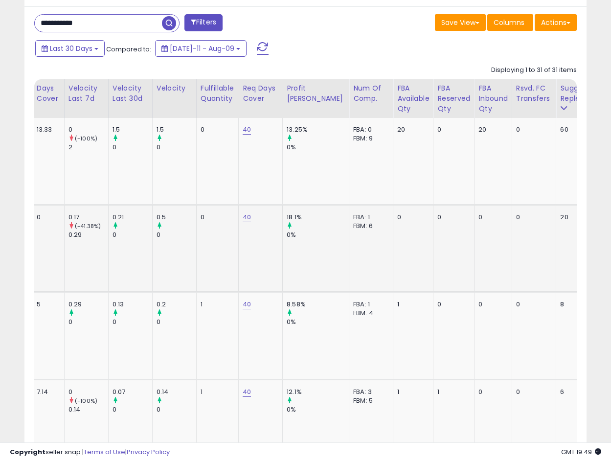
scroll to position [0, 0]
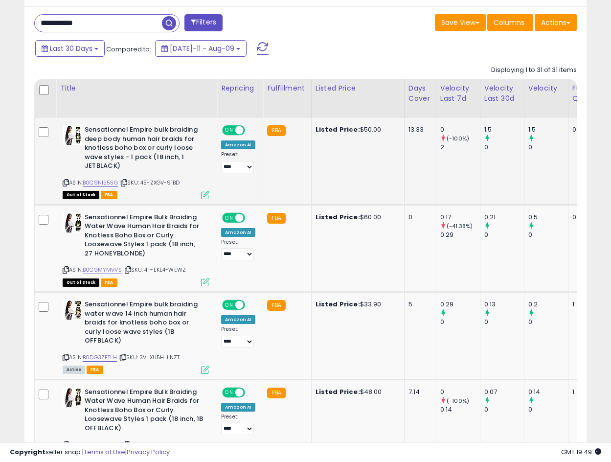
click at [136, 147] on b "Sensationnel Empire bulk braiding deep body human hair braids for knotless boho…" at bounding box center [144, 149] width 119 height 48
click at [73, 141] on img at bounding box center [73, 135] width 20 height 20
click at [345, 188] on td "Listed Price: $50.00" at bounding box center [357, 161] width 93 height 87
click at [124, 148] on b "Sensationnel Empire bulk braiding deep body human hair braids for knotless boho…" at bounding box center [144, 149] width 119 height 48
click at [406, 183] on td "13.33" at bounding box center [420, 161] width 32 height 87
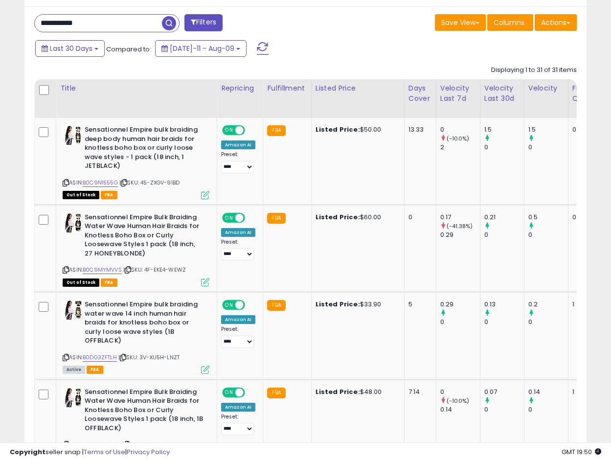
scroll to position [662, 0]
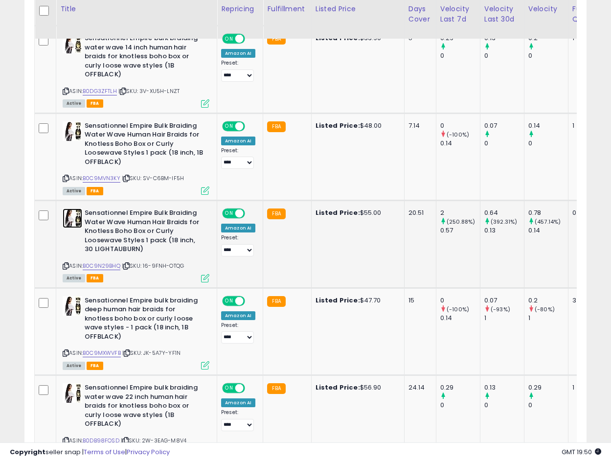
click at [74, 216] on img at bounding box center [73, 218] width 20 height 20
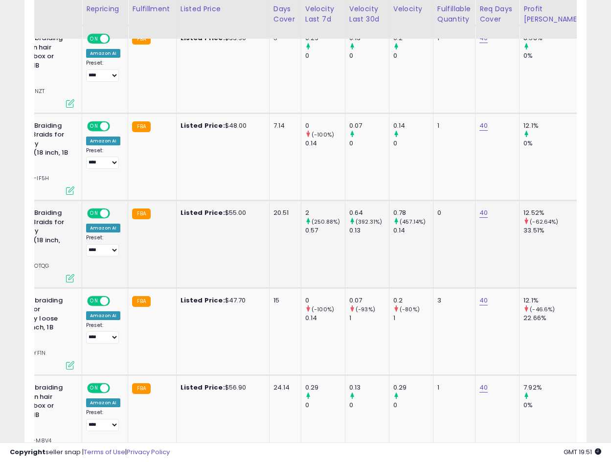
scroll to position [0, 134]
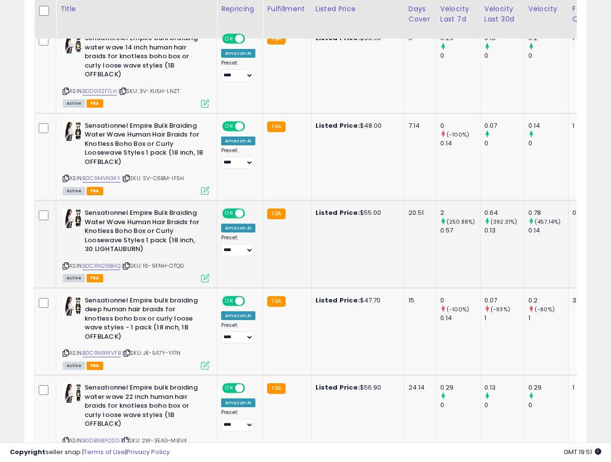
click at [66, 266] on icon at bounding box center [66, 265] width 6 height 5
click at [80, 218] on img at bounding box center [73, 218] width 20 height 20
click at [364, 265] on td "Listed Price: $55.00" at bounding box center [357, 244] width 93 height 87
click at [67, 266] on icon at bounding box center [66, 265] width 6 height 5
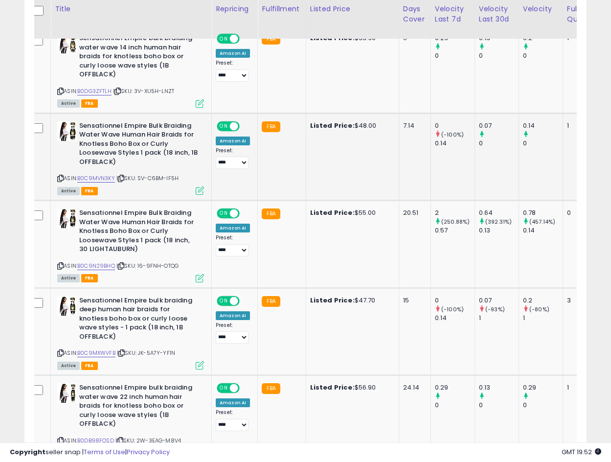
click at [306, 179] on td "Listed Price: $48.00" at bounding box center [352, 156] width 93 height 87
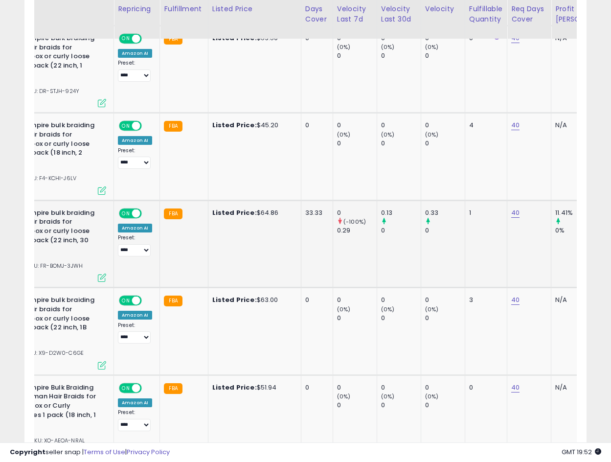
scroll to position [0, 133]
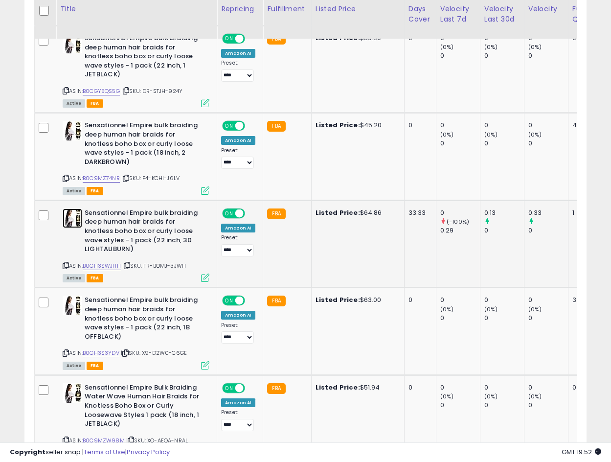
click at [63, 220] on img at bounding box center [73, 218] width 20 height 20
click at [139, 302] on b "Sensationnel Empire bulk braiding deep human hair braids for knotless boho box …" at bounding box center [144, 319] width 119 height 48
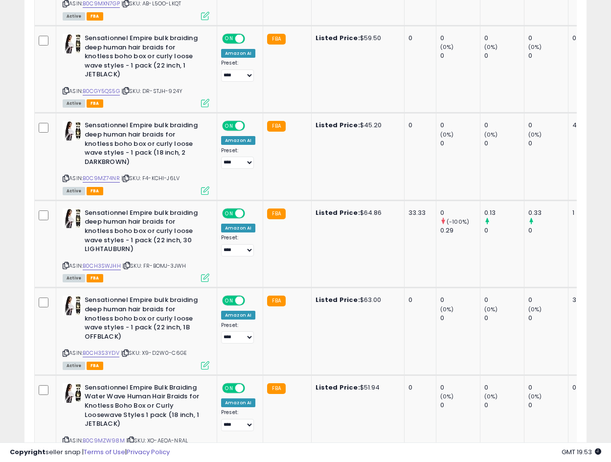
scroll to position [574, 0]
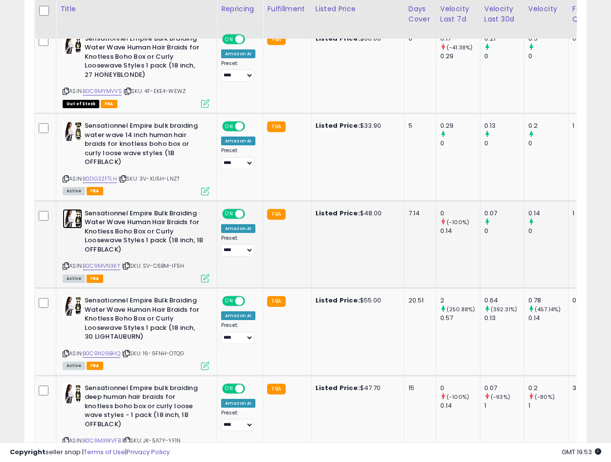
click at [70, 221] on img at bounding box center [73, 219] width 20 height 20
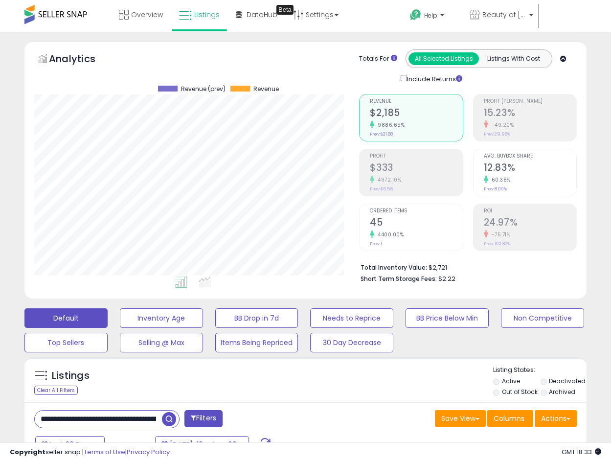
select select "**"
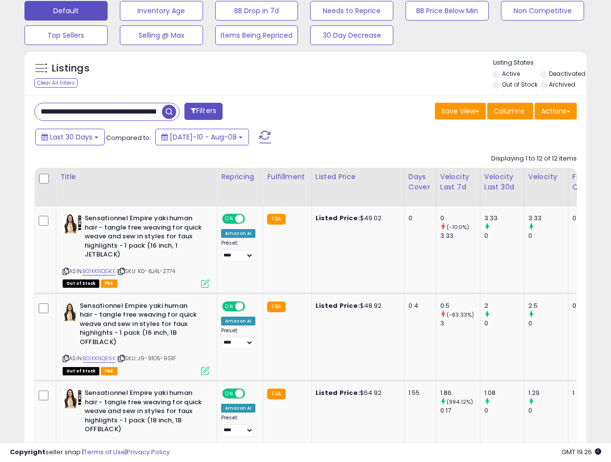
scroll to position [326, 0]
